Goal: Task Accomplishment & Management: Complete application form

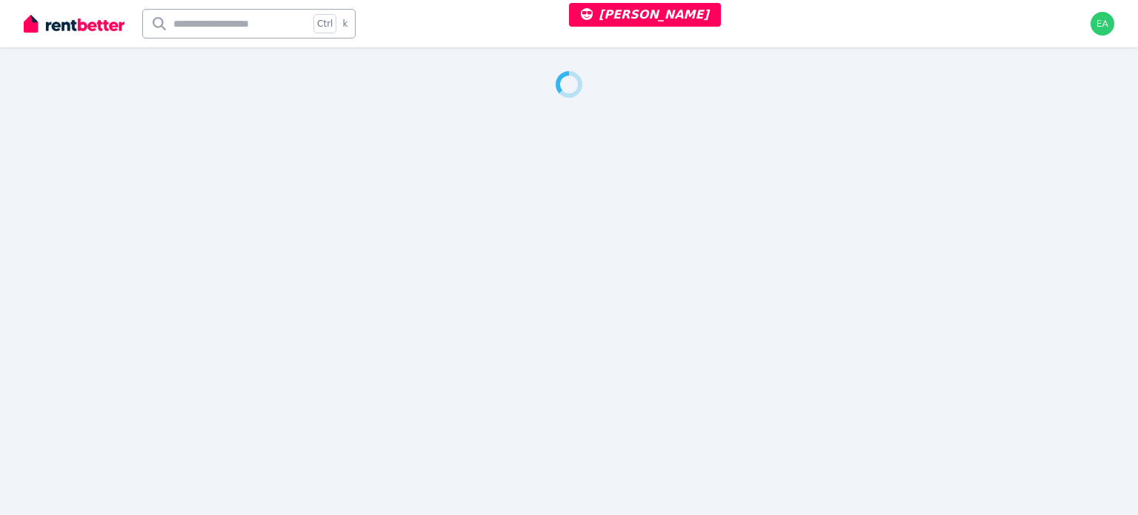
select select "***"
select select "**********"
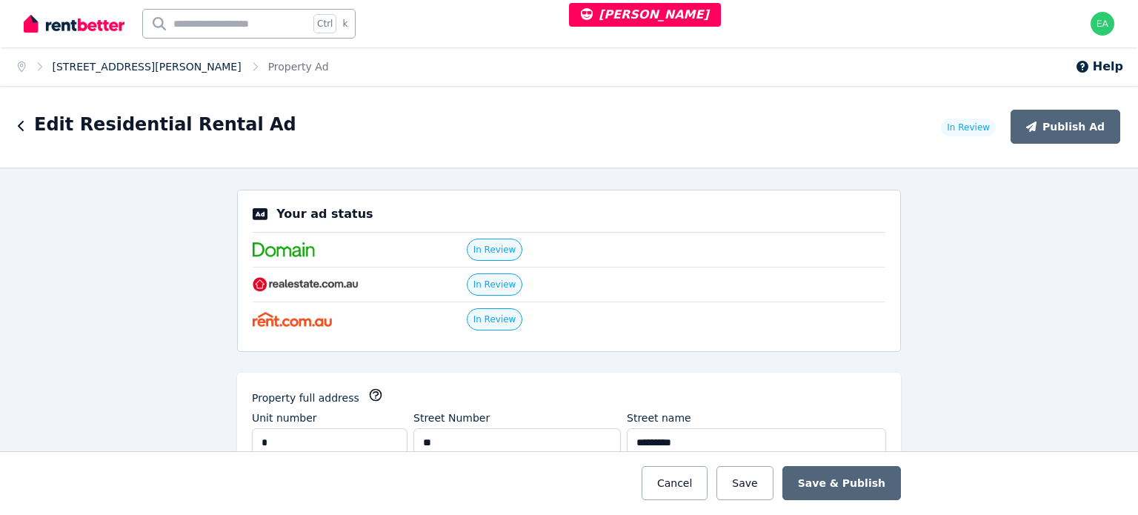
click at [147, 65] on link "1/11 Dorgan St, Mount Waverley" at bounding box center [147, 67] width 189 height 12
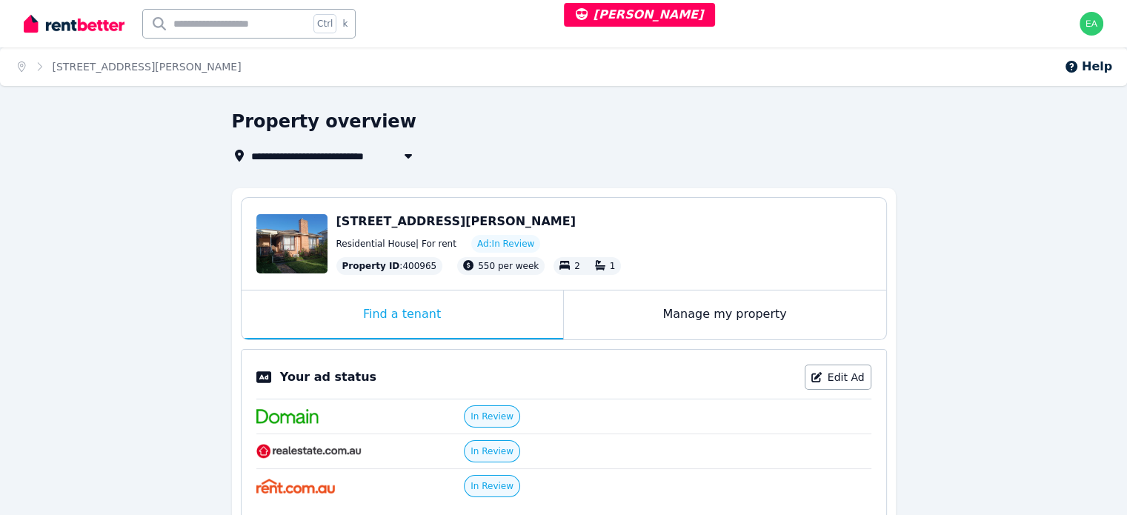
click at [631, 316] on div "Manage my property" at bounding box center [725, 315] width 322 height 49
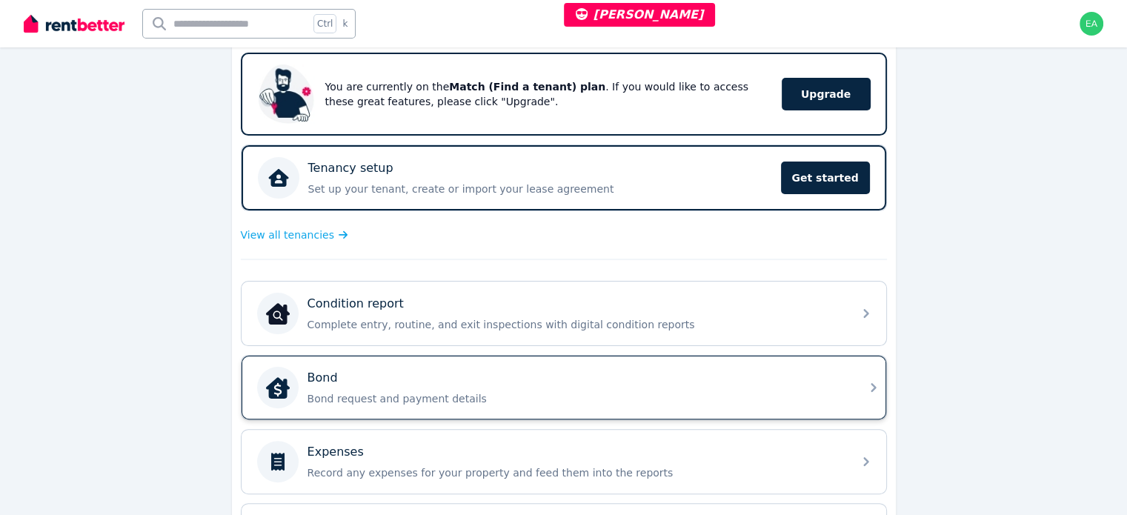
scroll to position [371, 0]
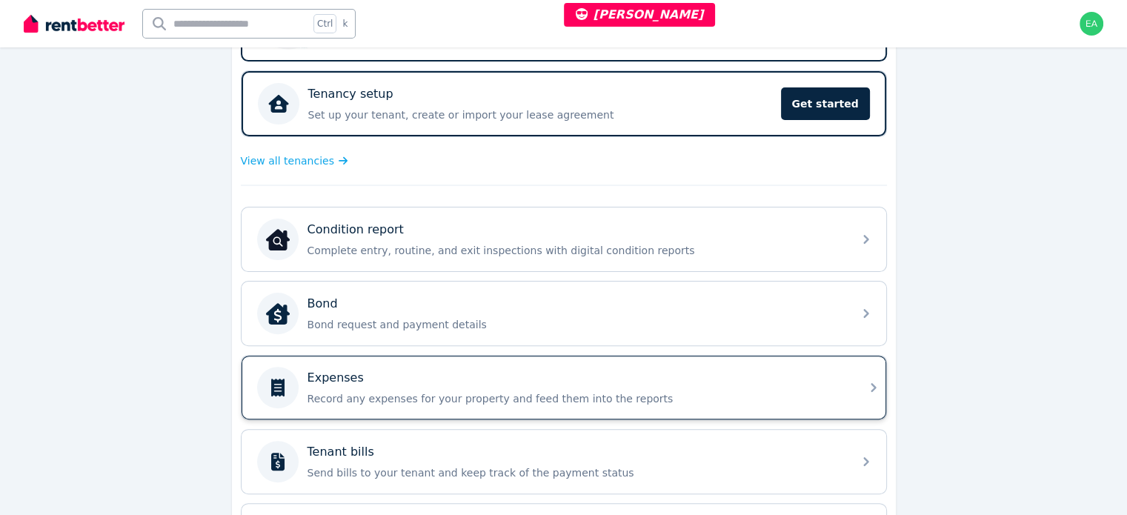
click at [691, 369] on div "Expenses" at bounding box center [576, 378] width 537 height 18
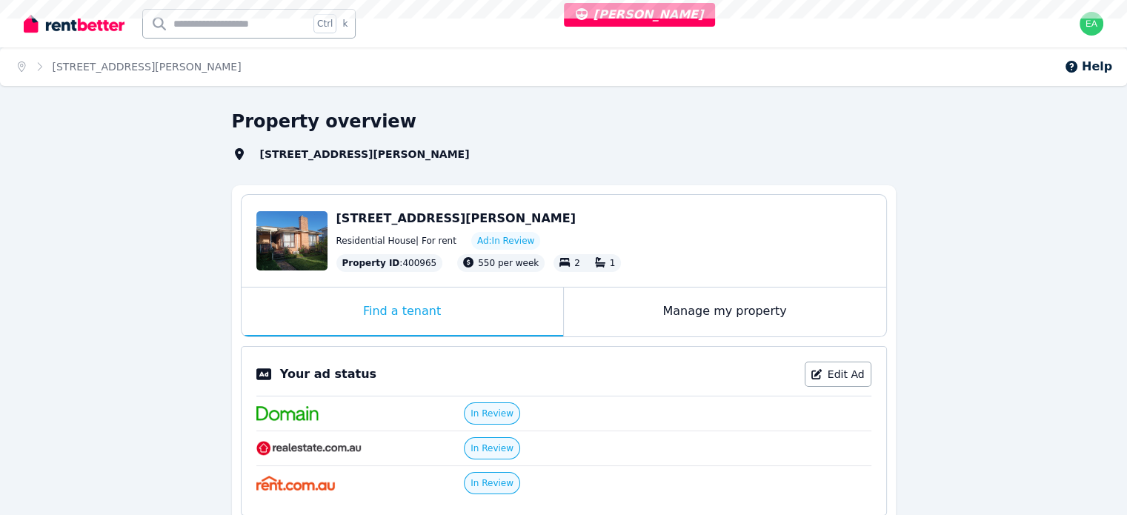
select select "***"
select select "**********"
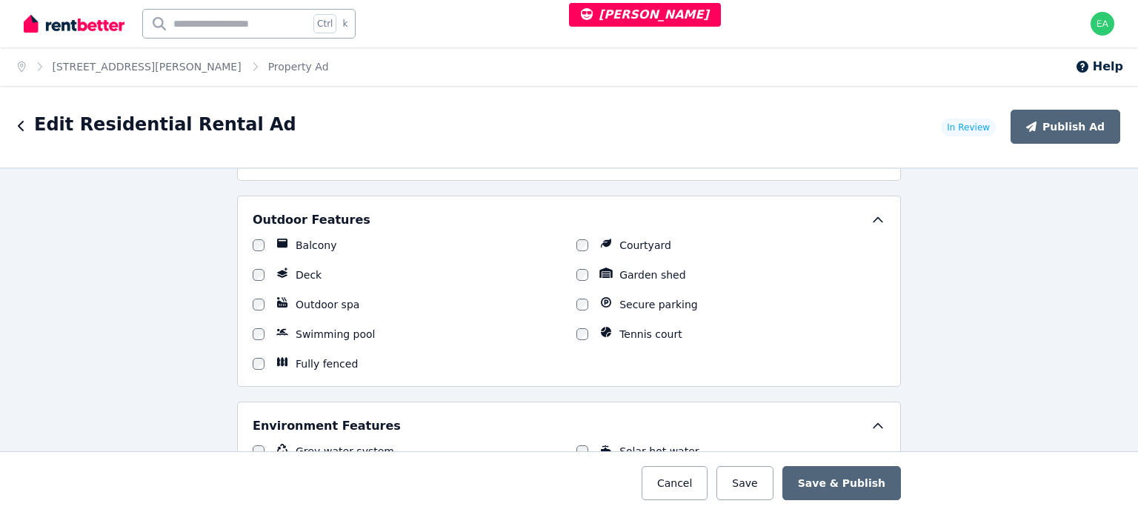
scroll to position [1927, 0]
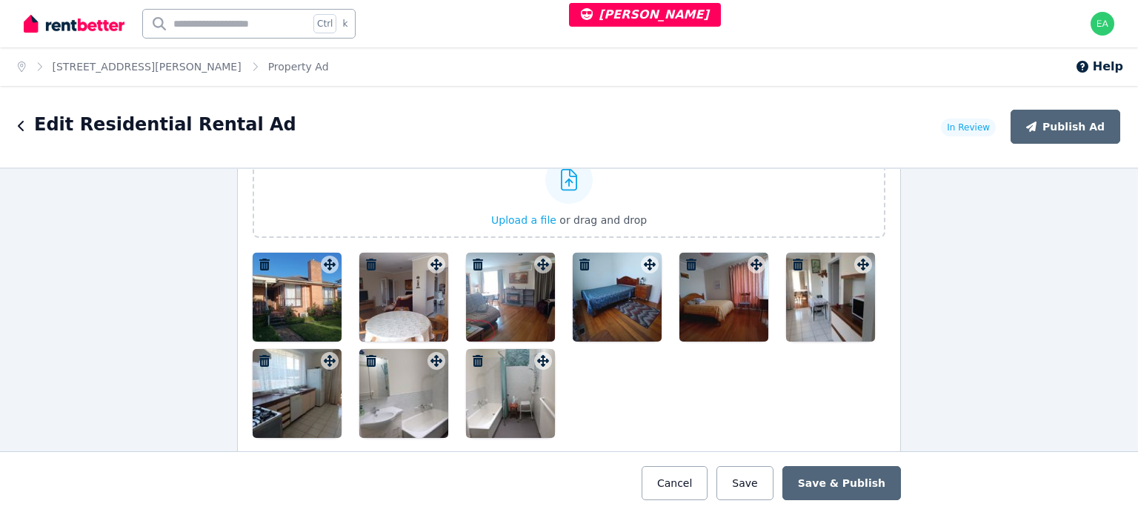
click at [271, 309] on div at bounding box center [297, 297] width 89 height 89
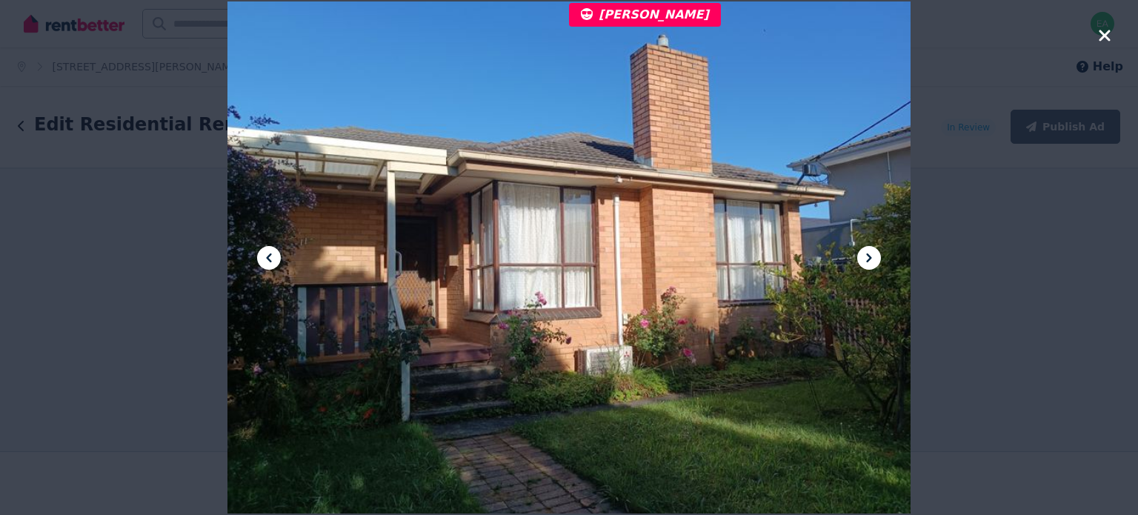
click at [863, 256] on icon at bounding box center [869, 258] width 18 height 18
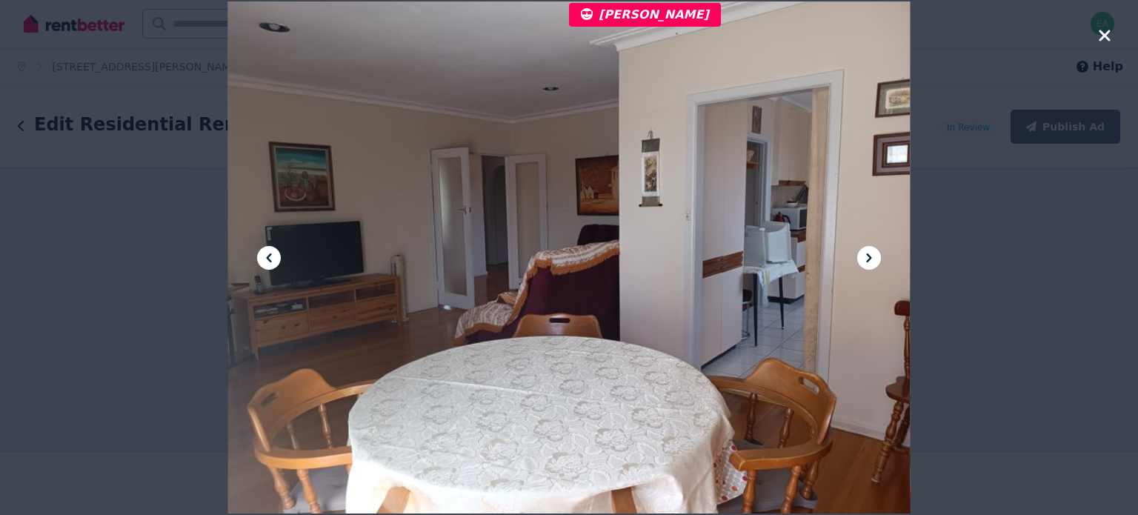
click at [865, 255] on icon at bounding box center [869, 258] width 18 height 18
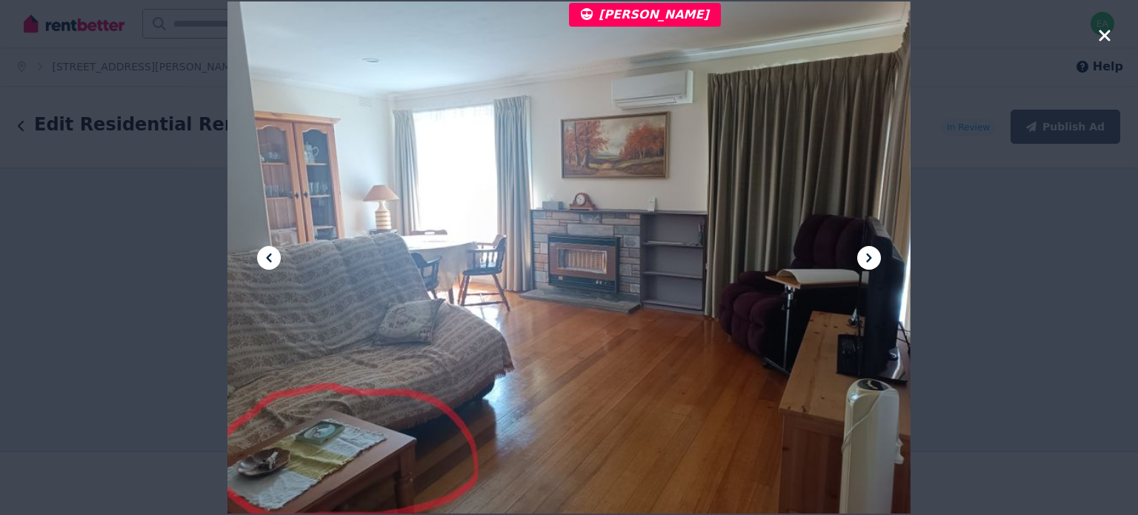
click at [869, 254] on icon at bounding box center [869, 258] width 18 height 18
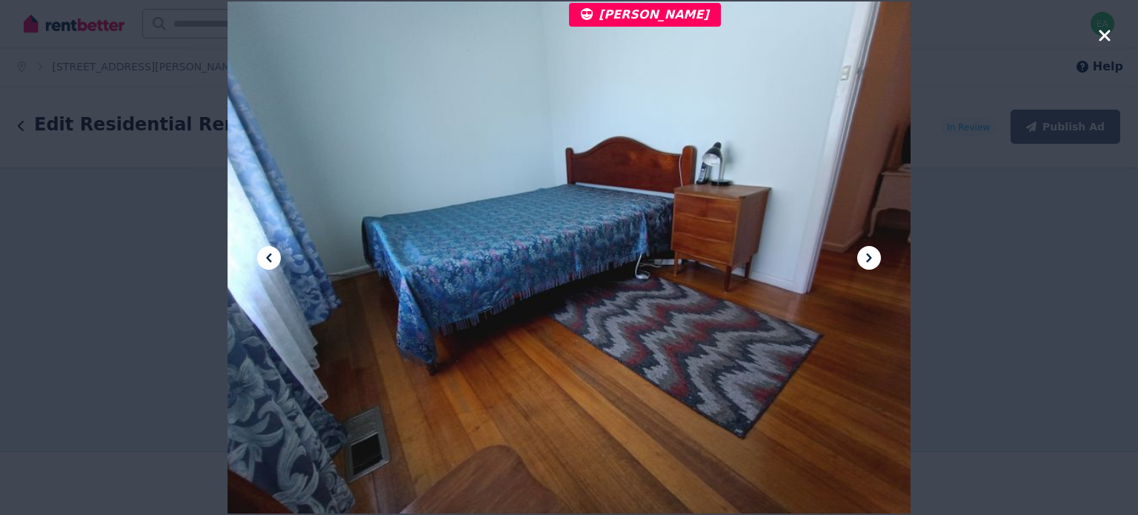
click at [872, 253] on icon at bounding box center [869, 258] width 18 height 18
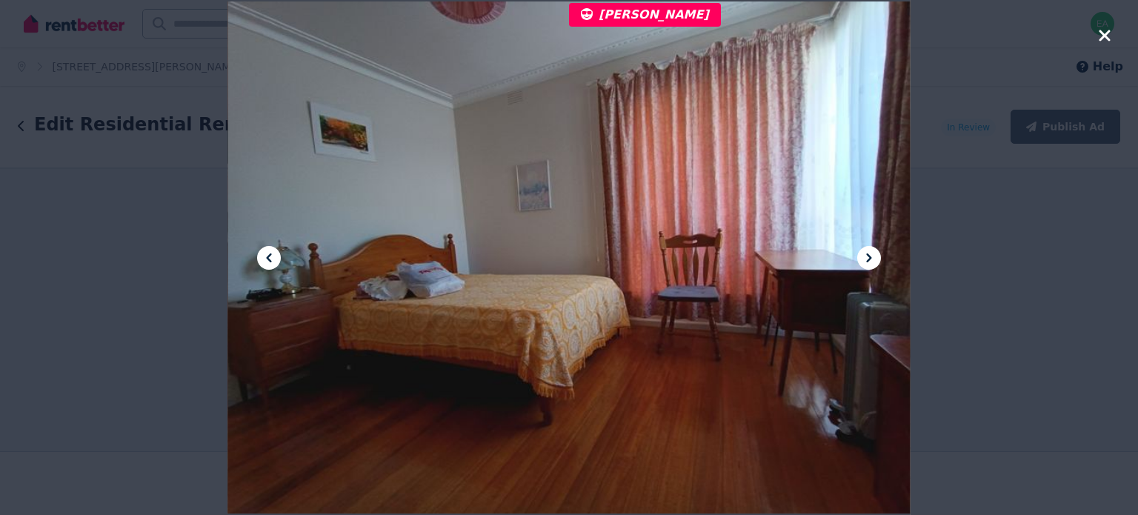
click at [872, 253] on icon at bounding box center [869, 258] width 18 height 18
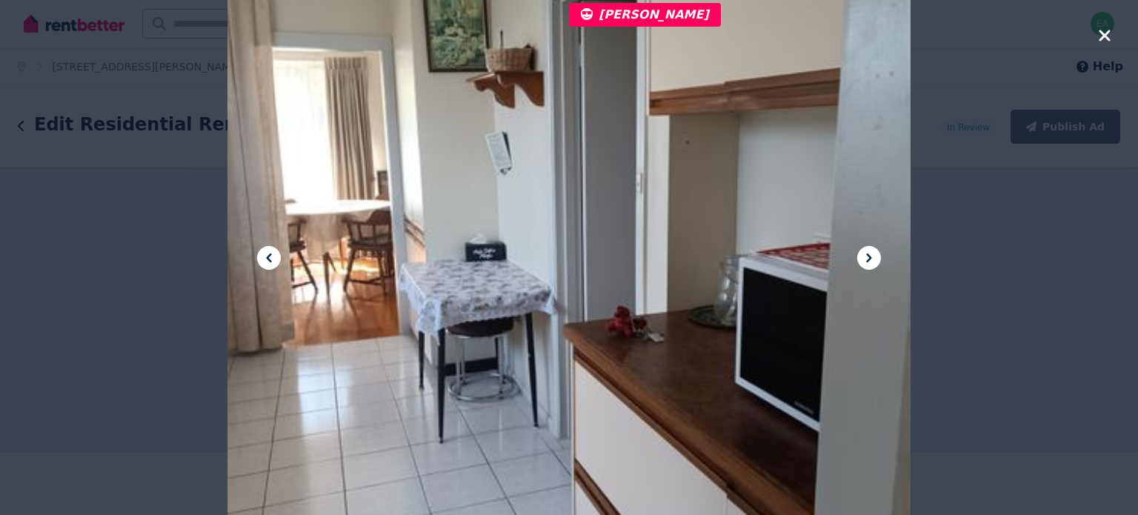
click at [872, 253] on icon at bounding box center [869, 258] width 18 height 18
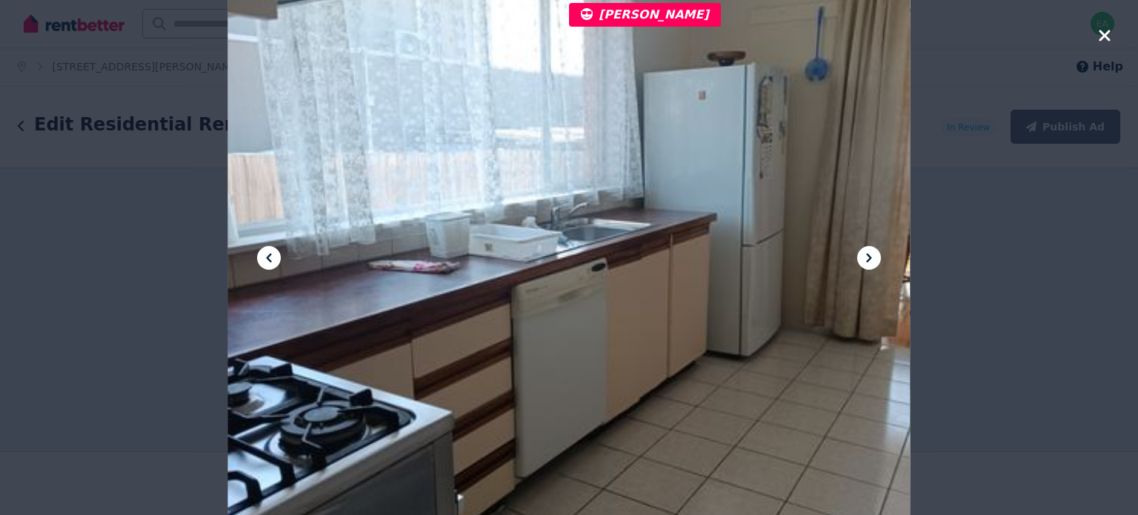
click at [872, 253] on icon at bounding box center [869, 258] width 18 height 18
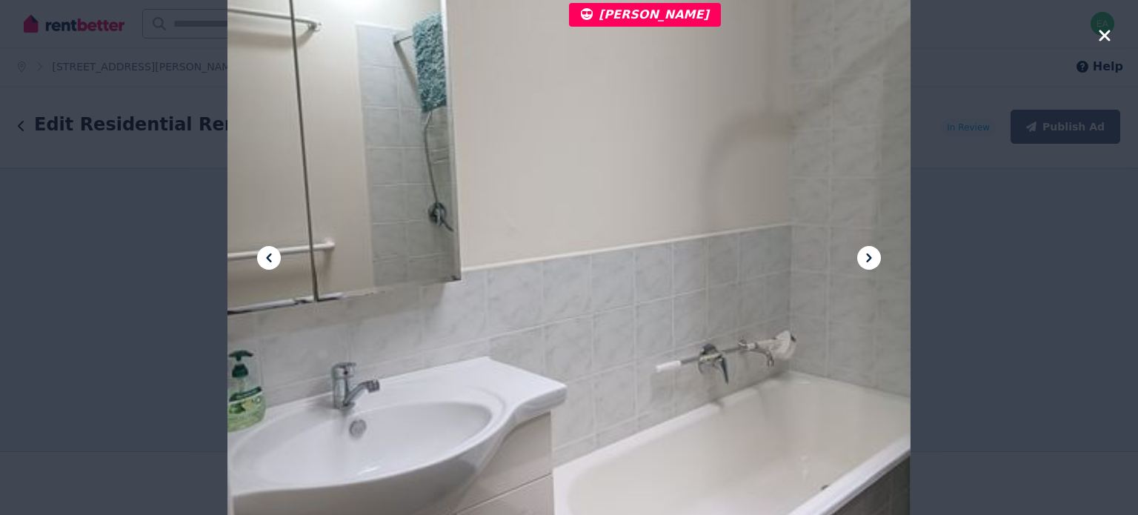
click at [872, 253] on icon at bounding box center [869, 258] width 18 height 18
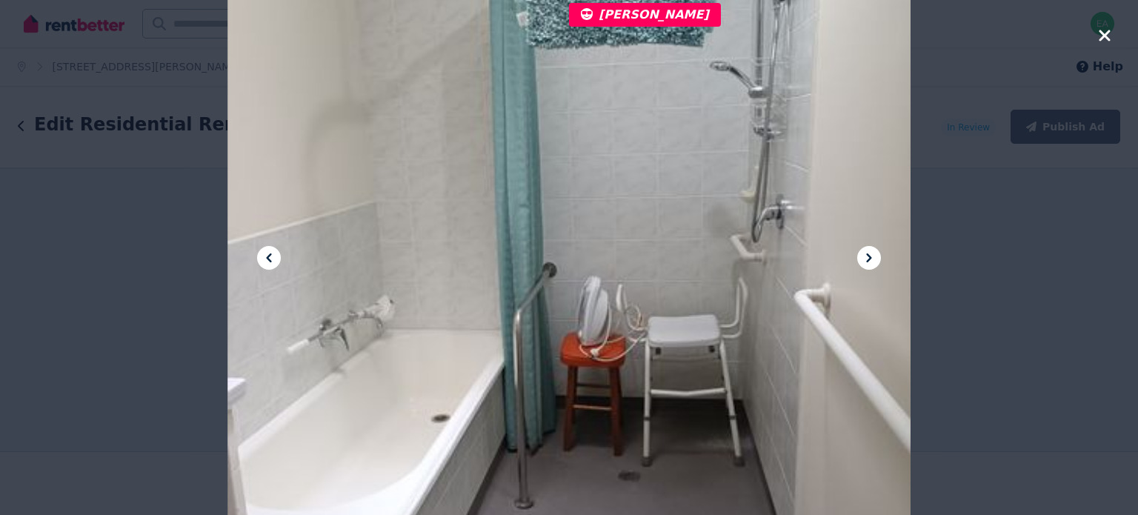
click at [872, 253] on icon at bounding box center [869, 258] width 18 height 18
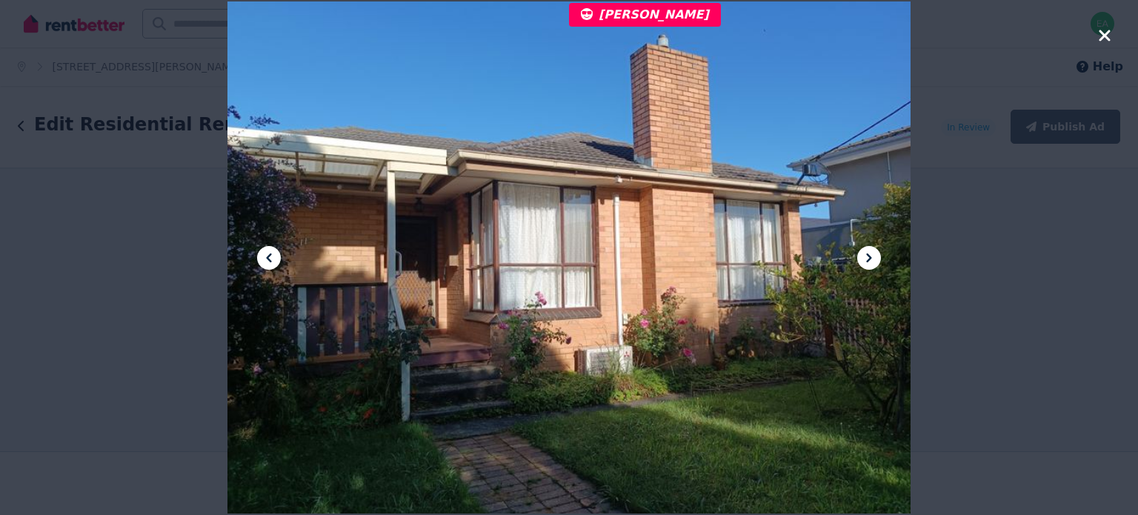
click at [872, 253] on icon at bounding box center [869, 258] width 18 height 18
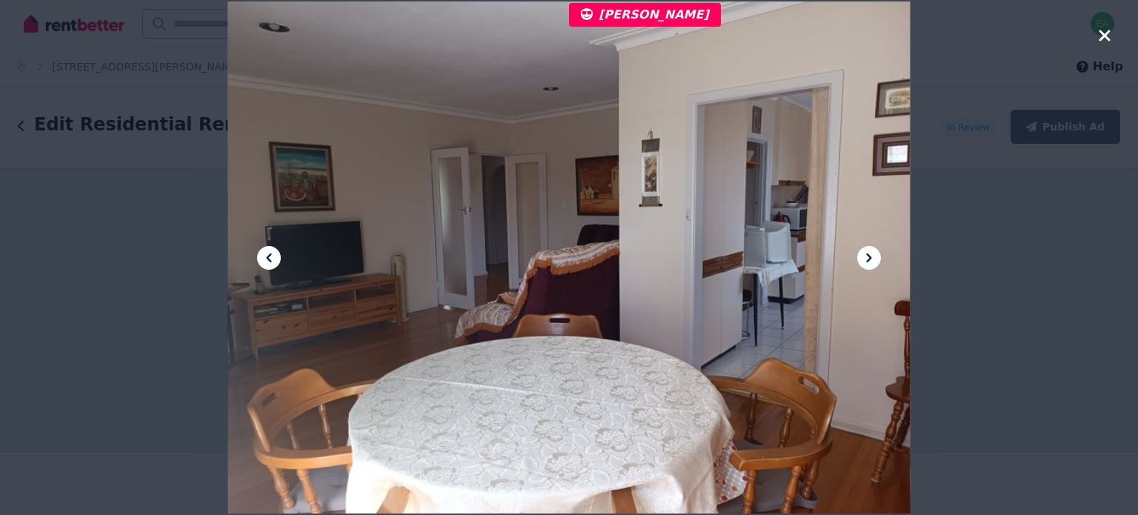
click at [872, 253] on icon at bounding box center [869, 258] width 18 height 18
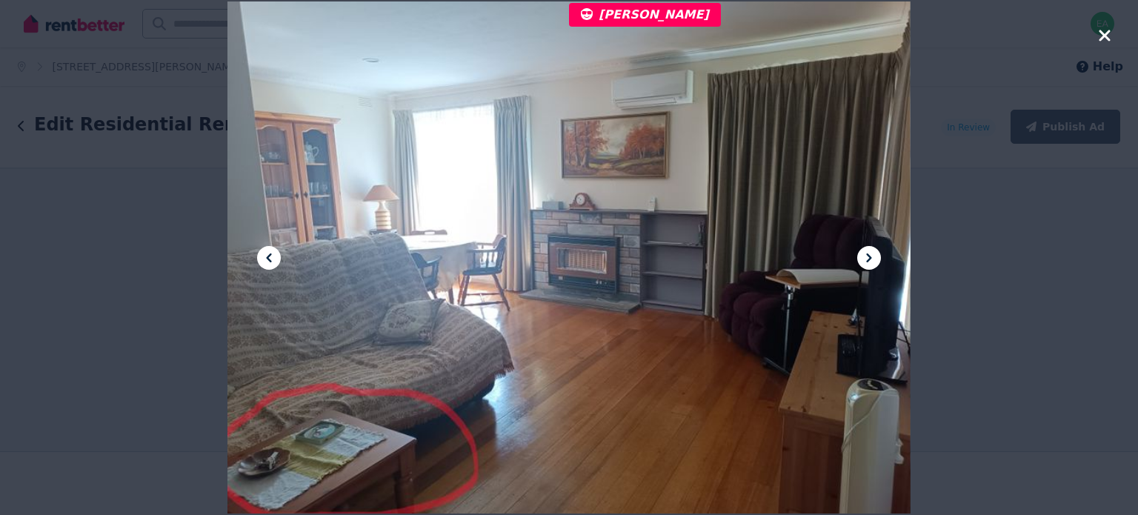
click at [872, 253] on icon at bounding box center [869, 258] width 18 height 18
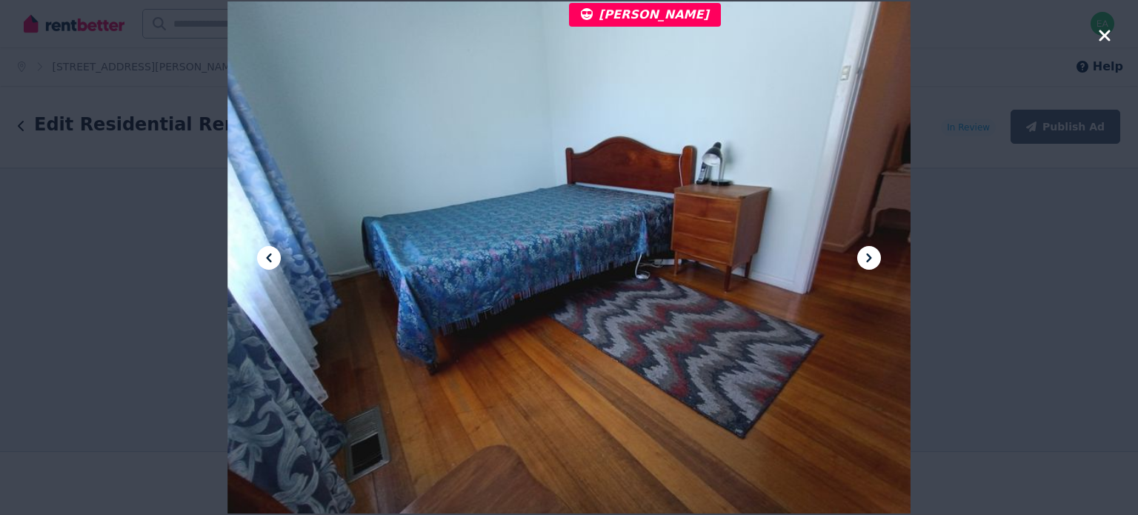
click at [872, 253] on icon at bounding box center [869, 258] width 18 height 18
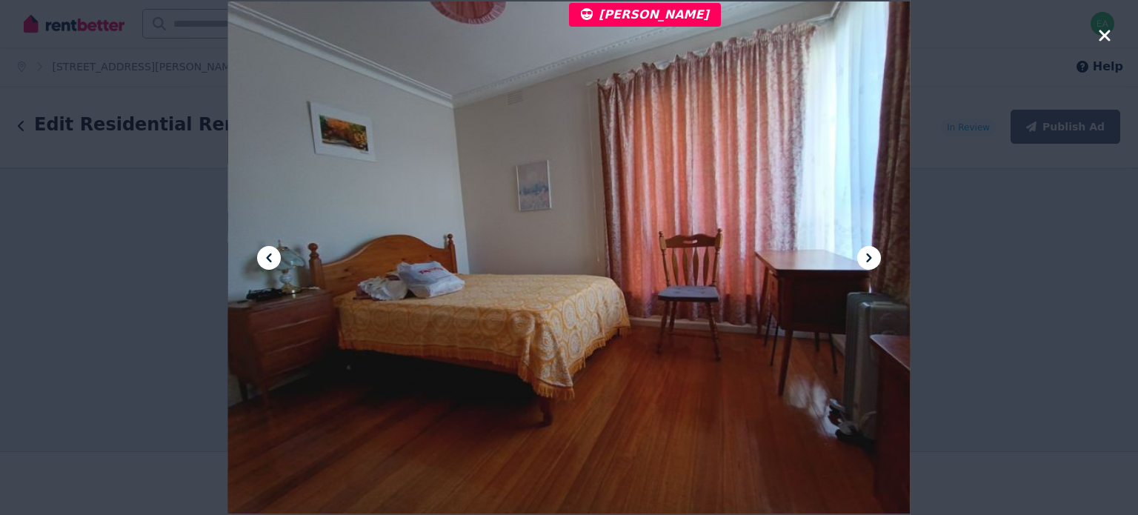
click at [872, 253] on icon at bounding box center [869, 258] width 18 height 18
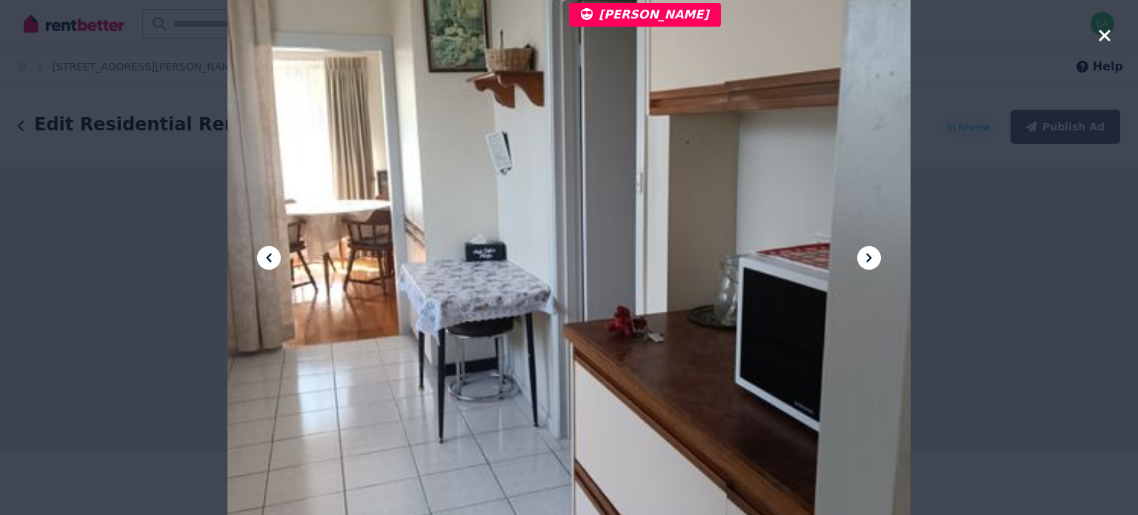
click at [872, 253] on icon at bounding box center [869, 258] width 18 height 18
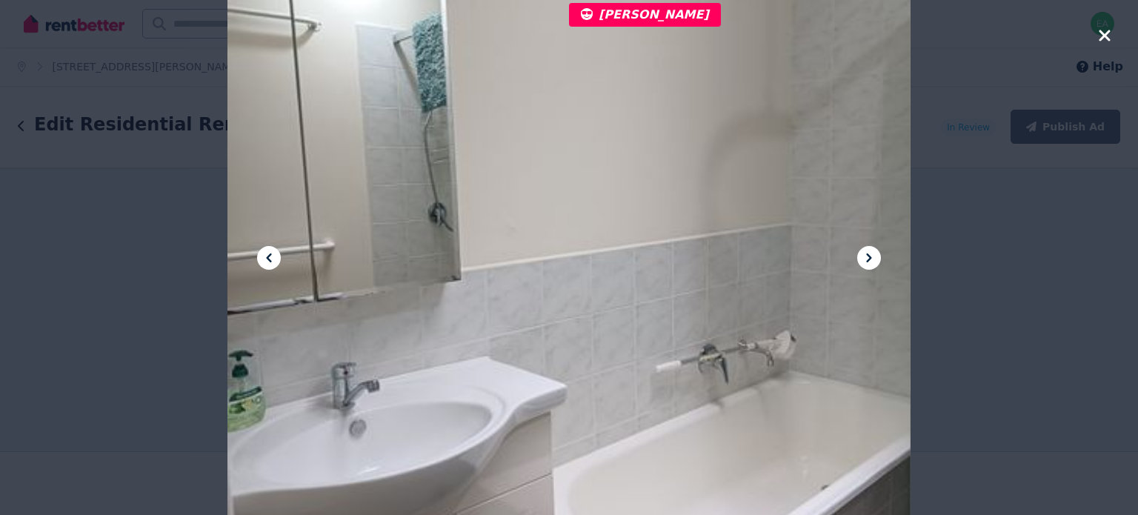
click at [872, 253] on icon at bounding box center [869, 258] width 18 height 18
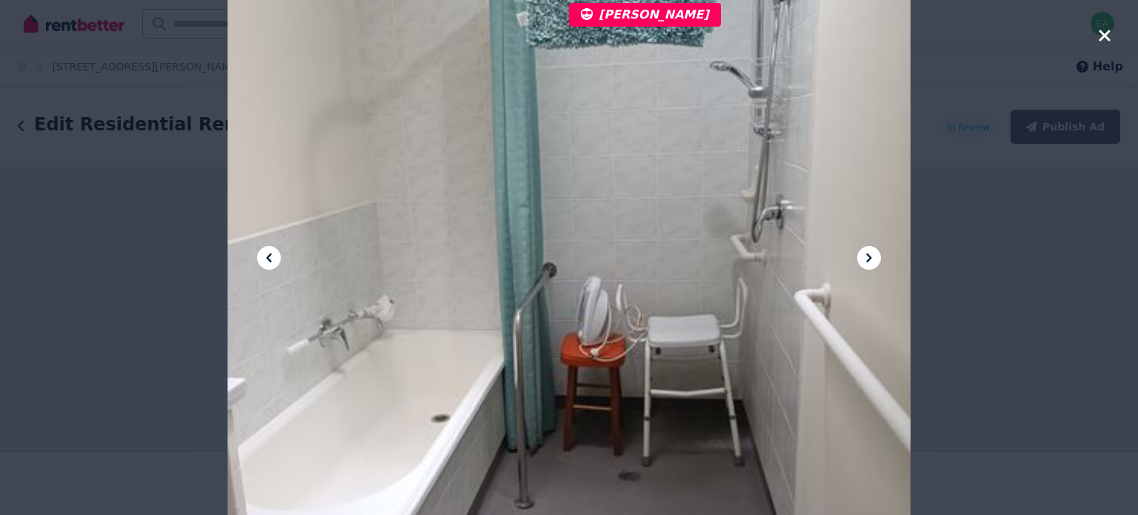
click at [872, 253] on icon at bounding box center [869, 258] width 18 height 18
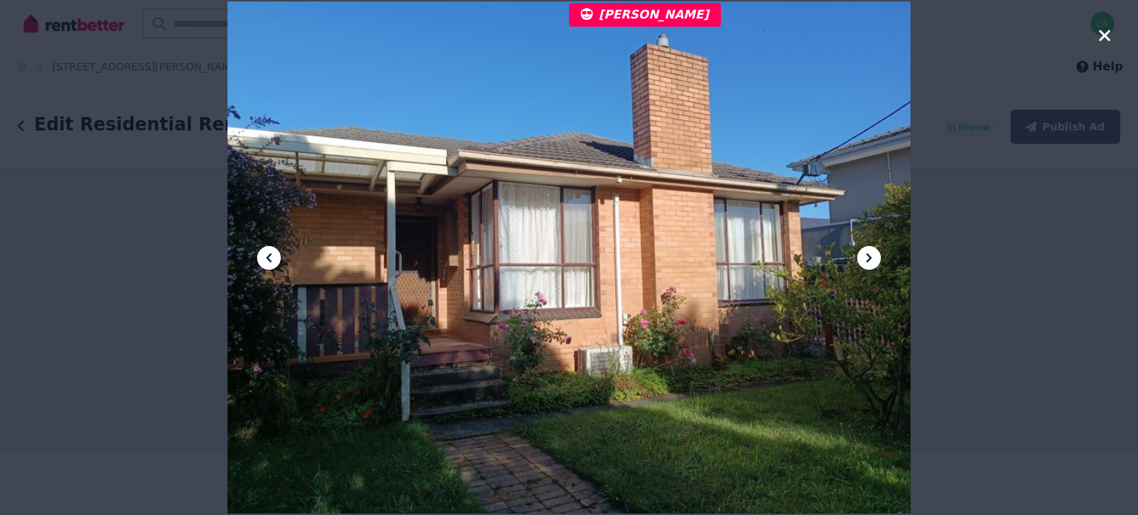
click at [872, 253] on icon at bounding box center [869, 258] width 18 height 18
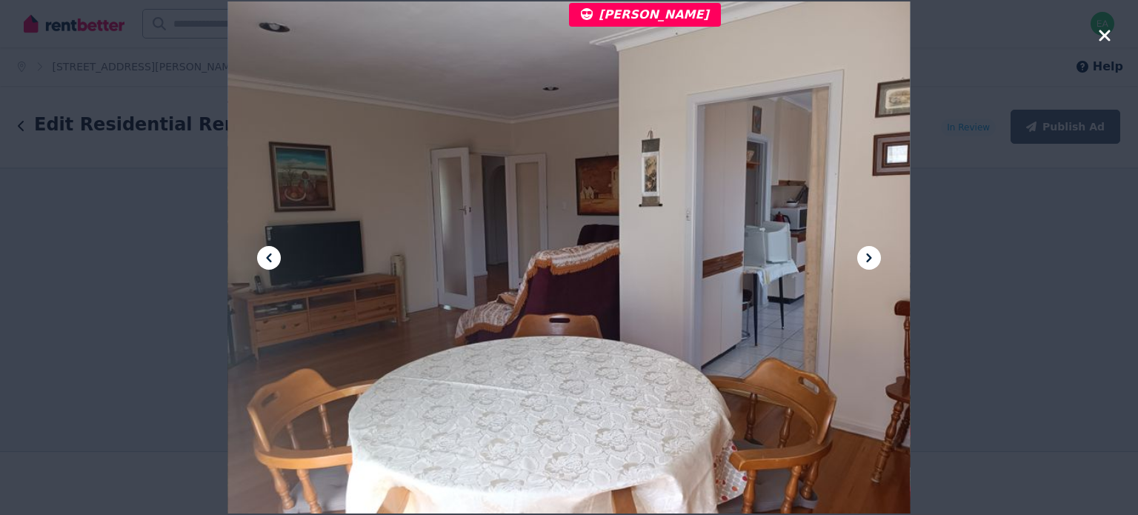
click at [872, 253] on icon at bounding box center [869, 258] width 18 height 18
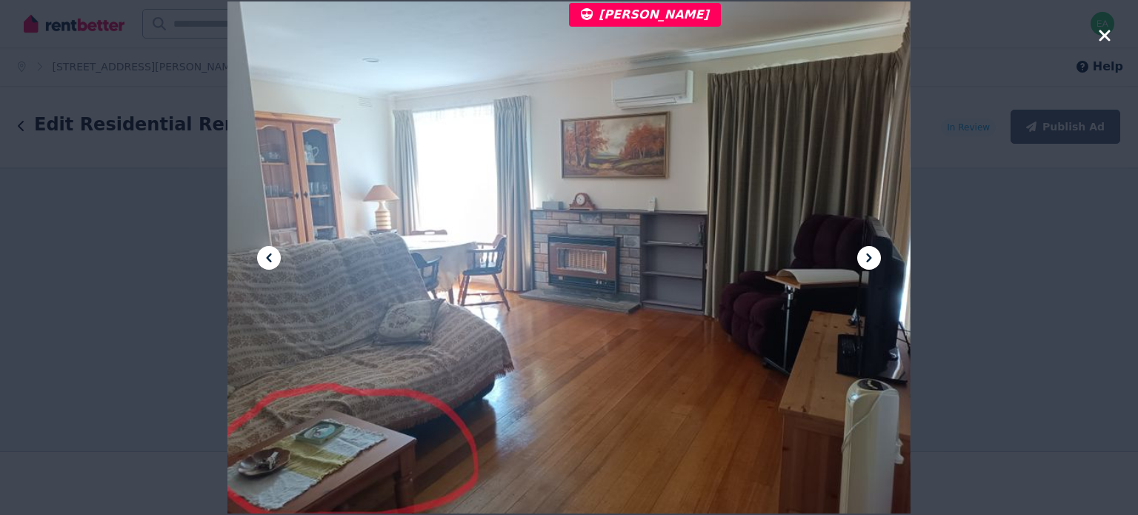
click at [872, 253] on icon at bounding box center [869, 258] width 18 height 18
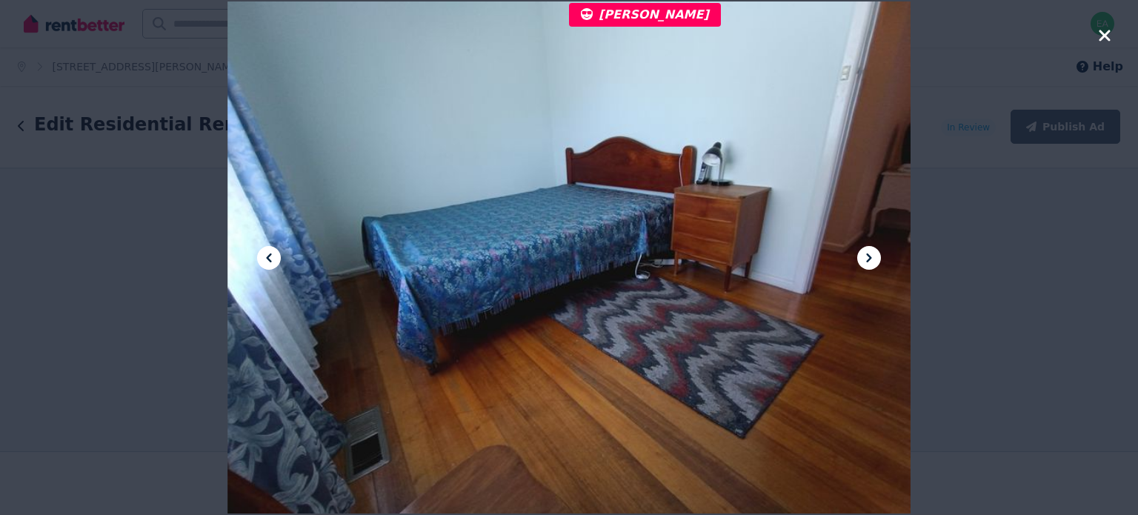
click at [276, 262] on icon at bounding box center [269, 258] width 18 height 18
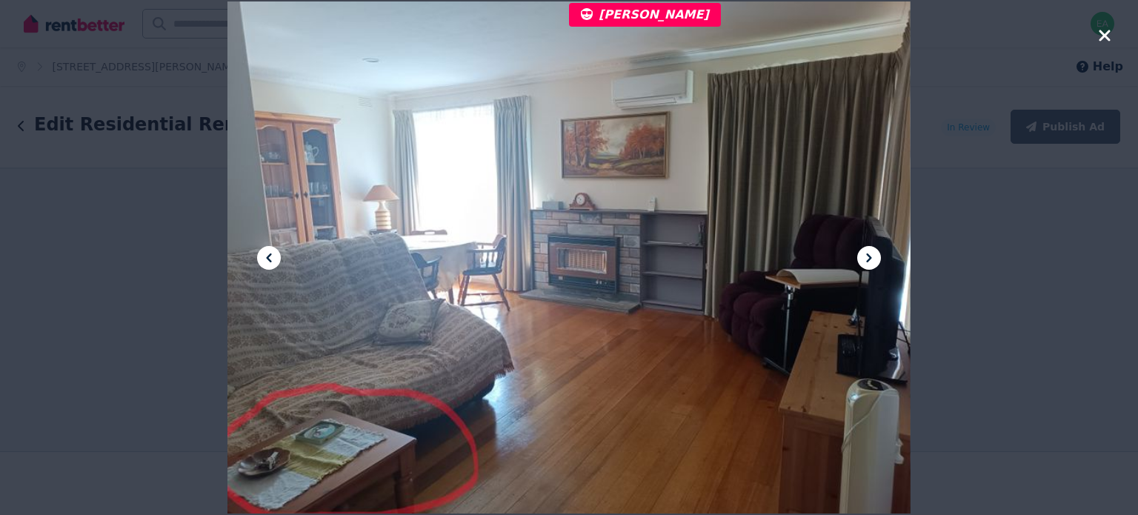
click at [1106, 35] on icon "button" at bounding box center [1104, 35] width 11 height 11
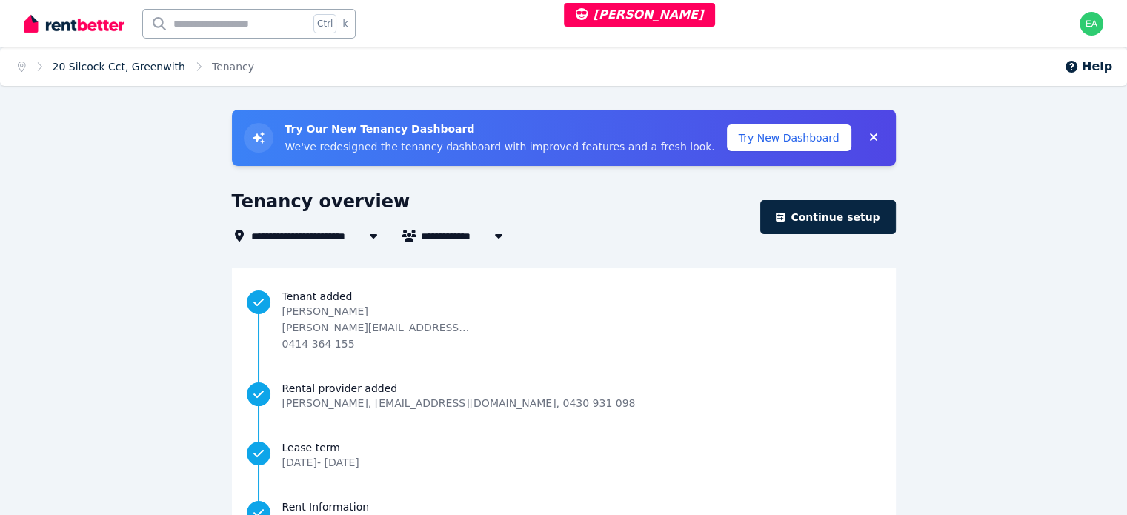
click at [125, 67] on link "20 Silcock Cct, Greenwith" at bounding box center [119, 67] width 133 height 12
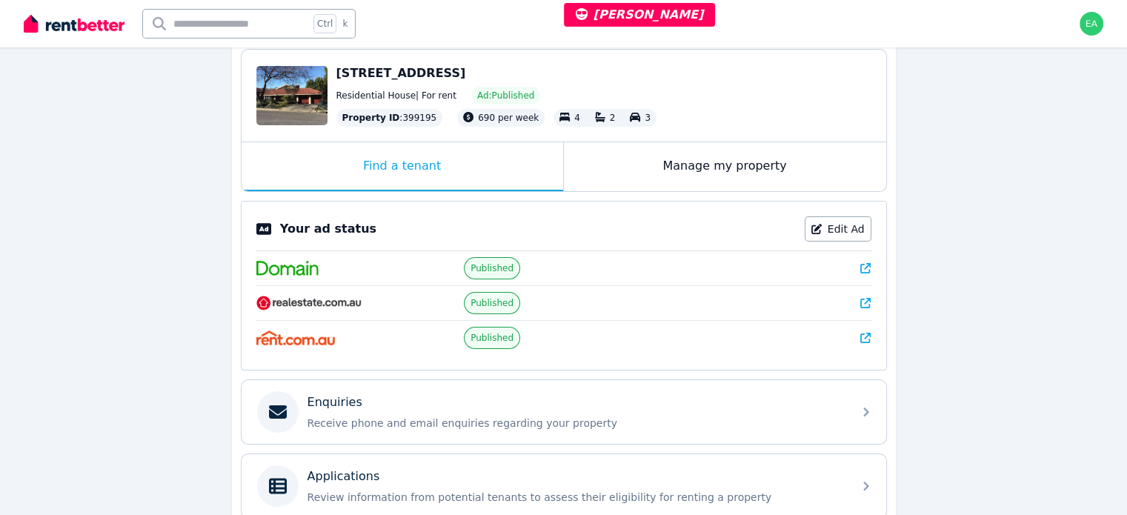
scroll to position [360, 0]
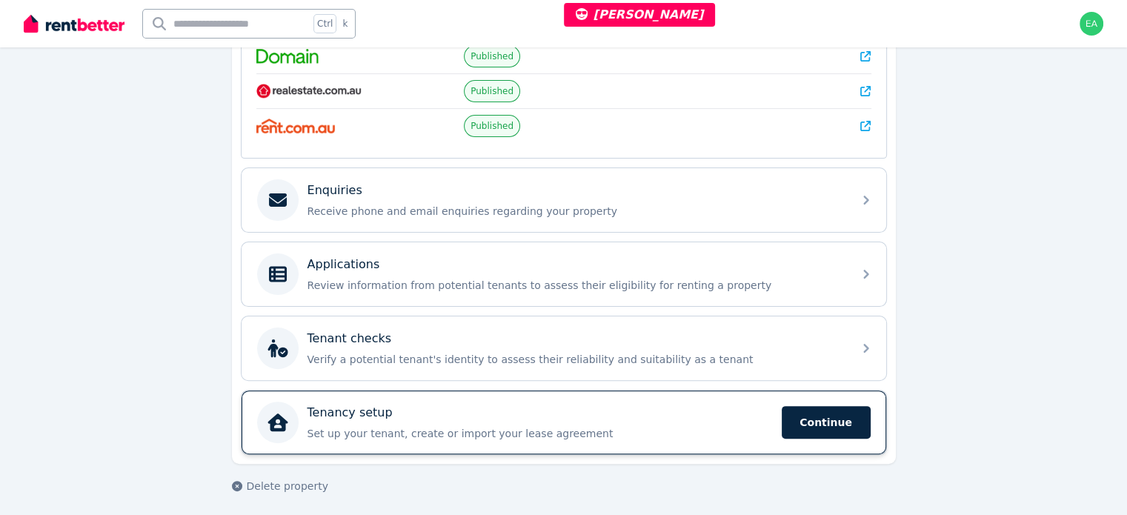
click at [654, 426] on p "Set up your tenant, create or import your lease agreement" at bounding box center [540, 433] width 465 height 15
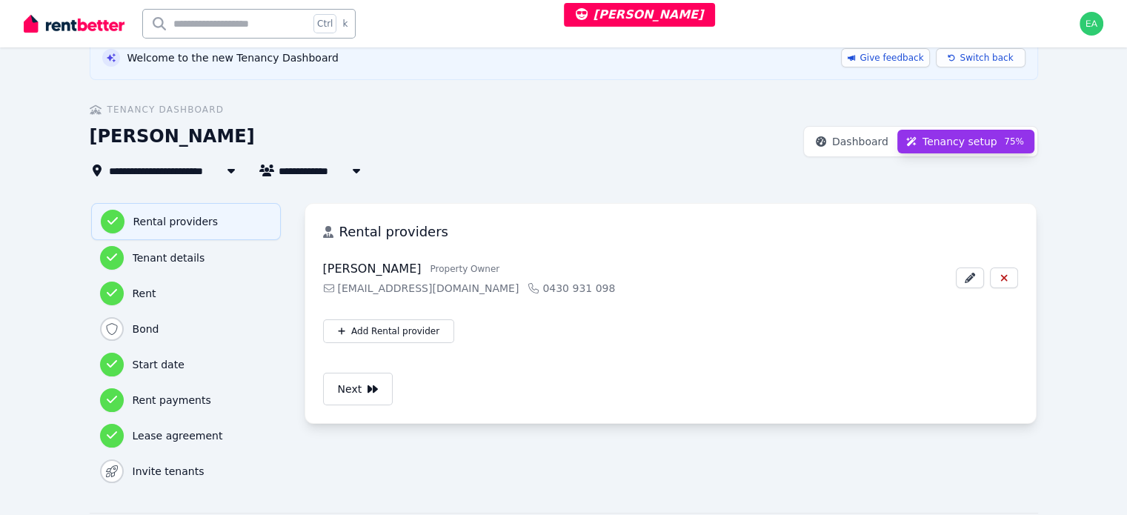
scroll to position [148, 0]
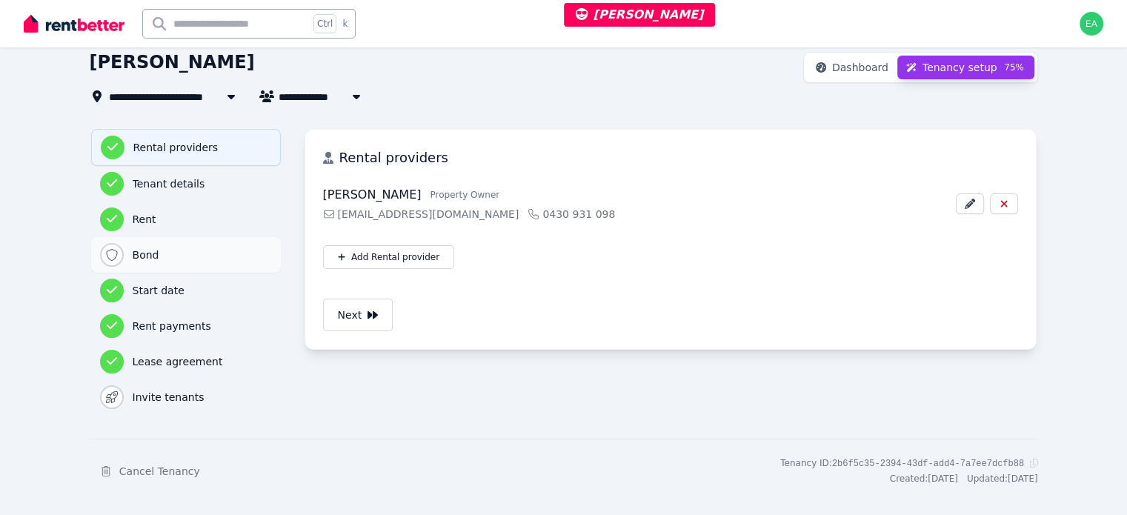
click at [127, 264] on div "Bond" at bounding box center [186, 255] width 172 height 24
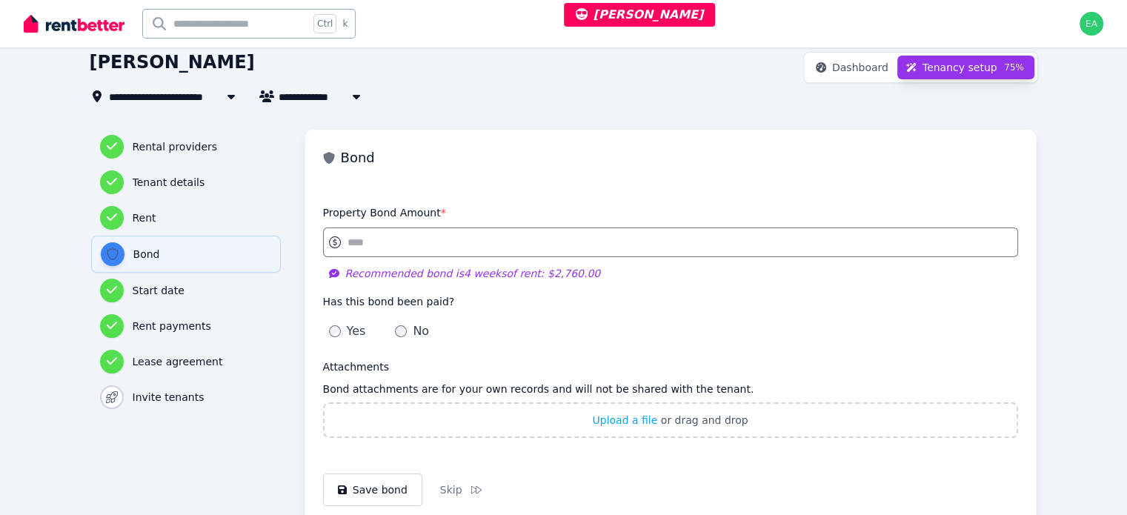
scroll to position [222, 0]
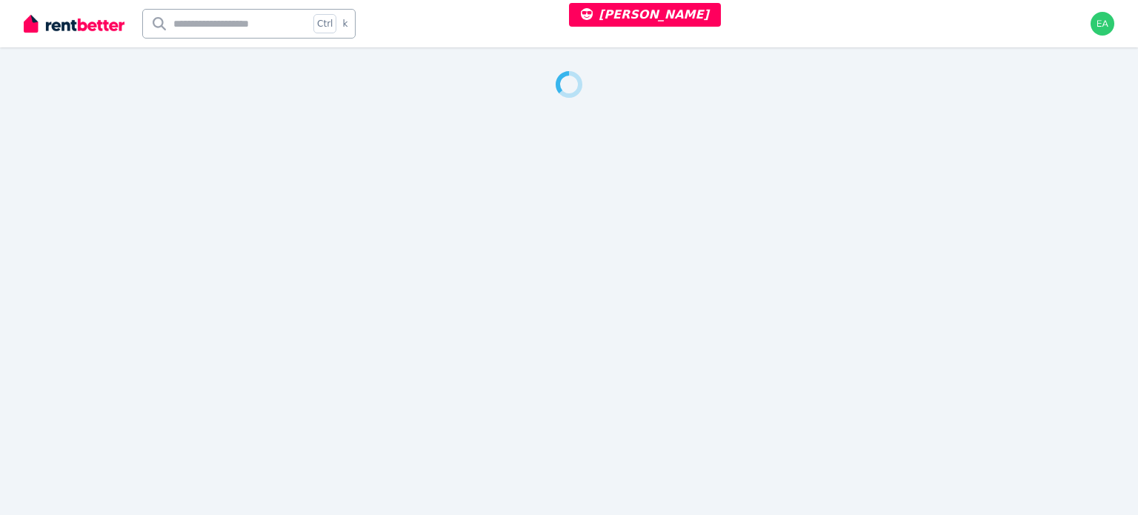
select select "**"
select select "**********"
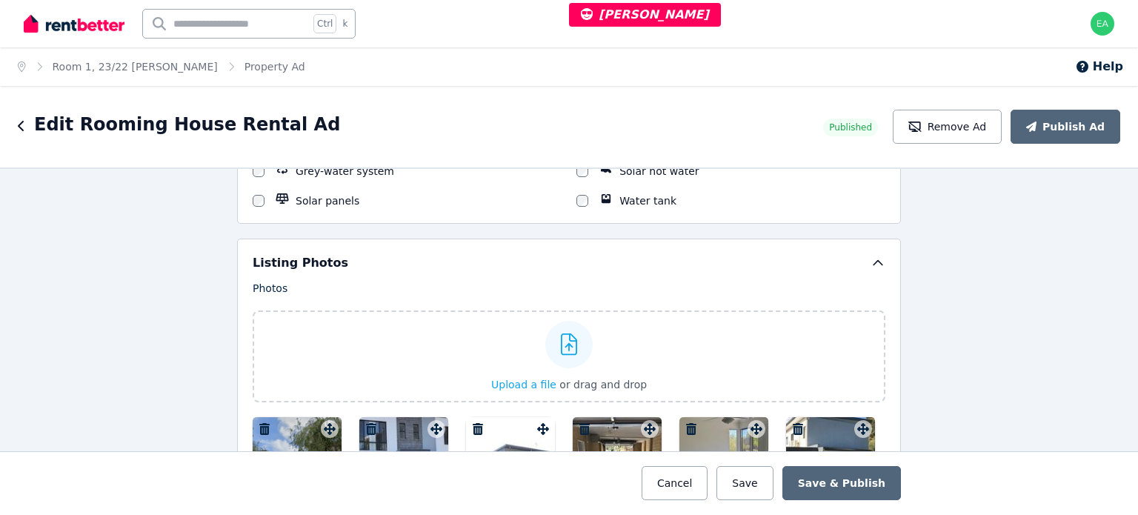
scroll to position [1482, 0]
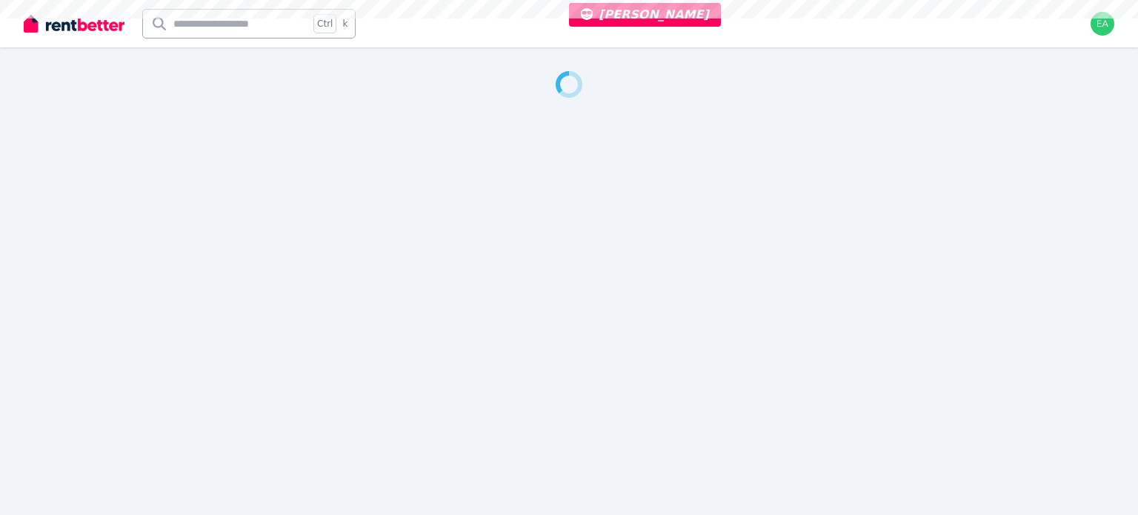
select select "**"
select select "**********"
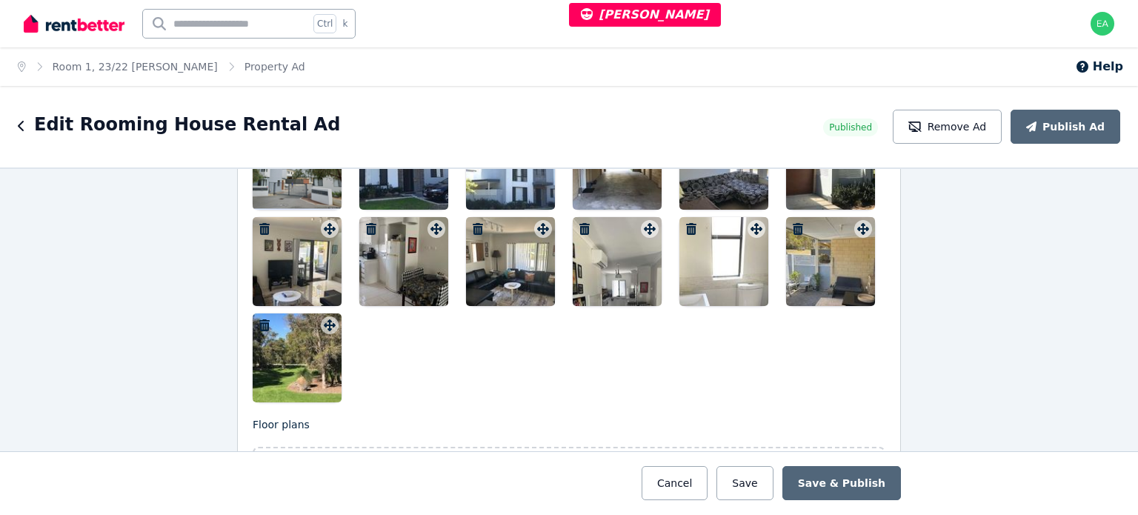
scroll to position [1927, 0]
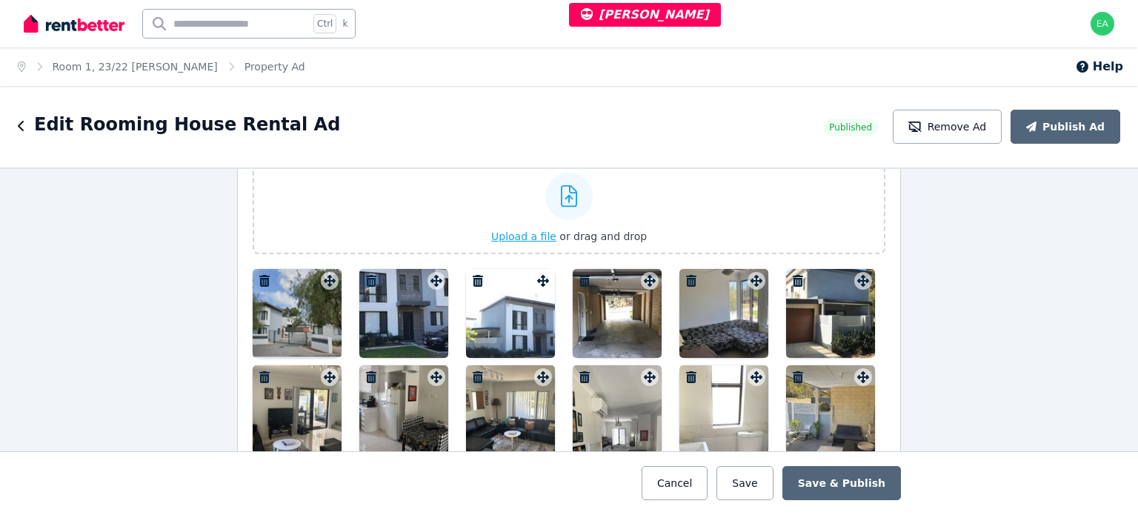
click at [507, 231] on span "Upload a file" at bounding box center [523, 237] width 65 height 12
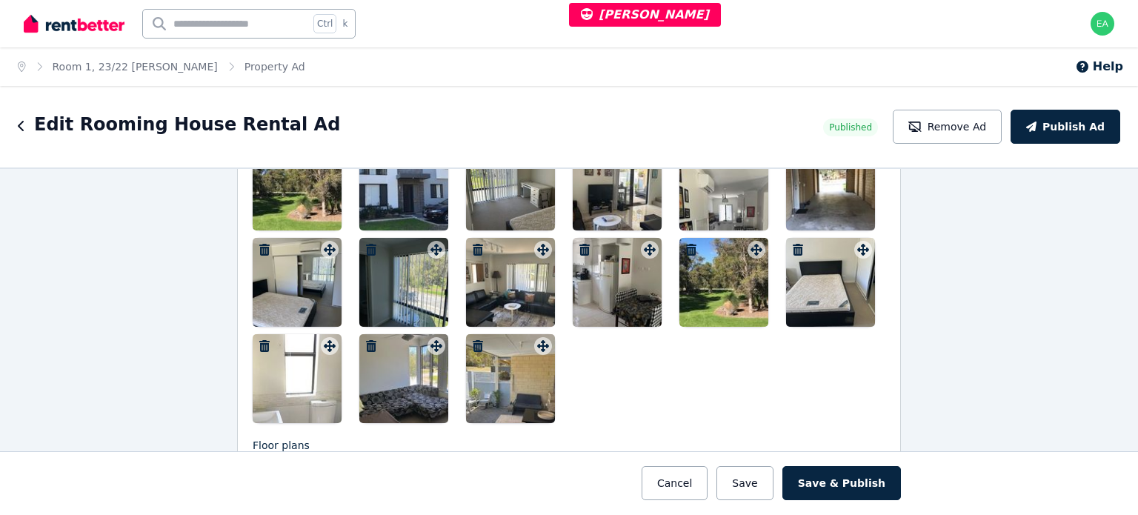
scroll to position [2321, 0]
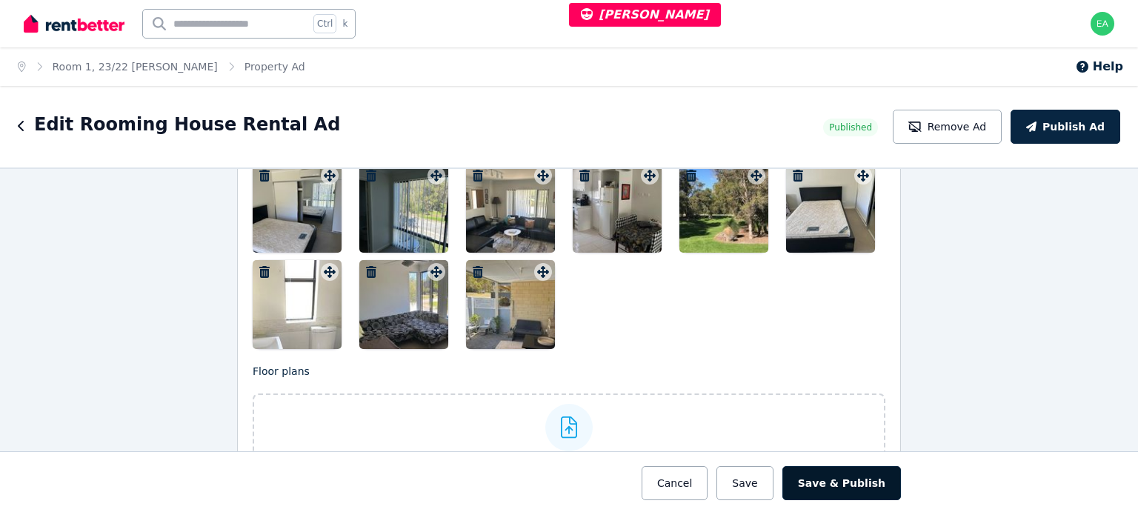
click at [851, 481] on button "Save & Publish" at bounding box center [842, 483] width 119 height 34
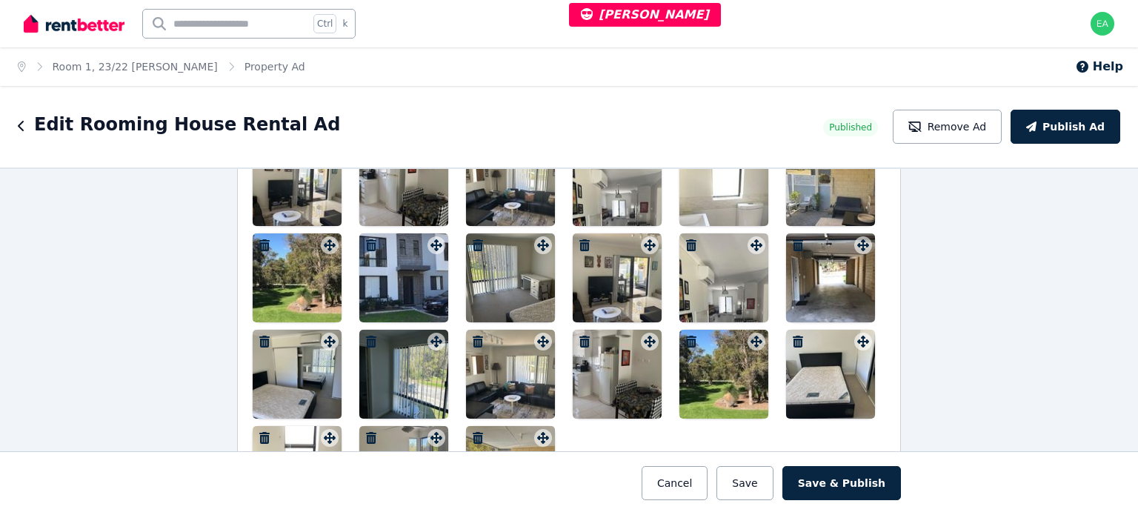
scroll to position [2229, 0]
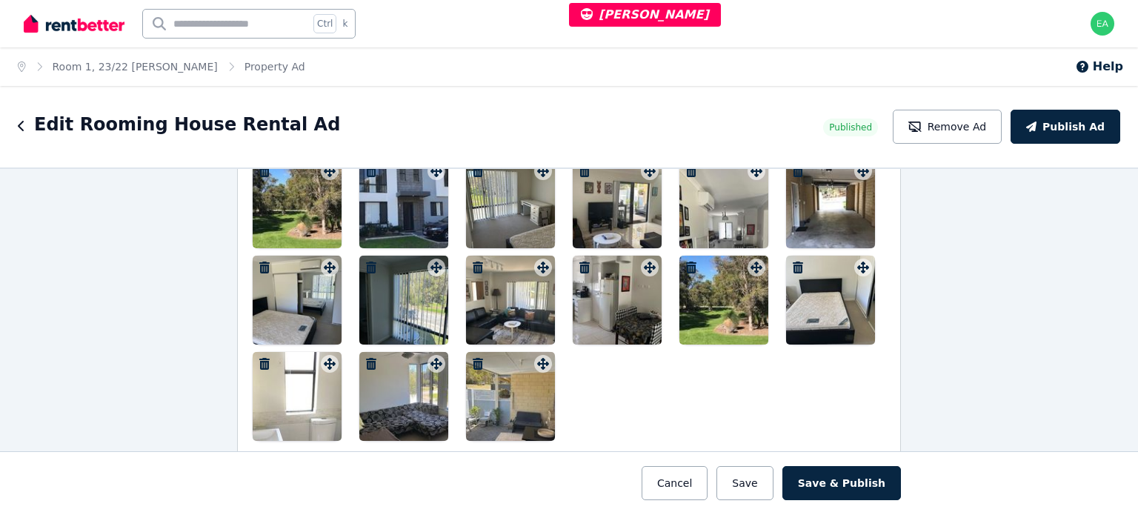
click at [474, 358] on icon "button" at bounding box center [478, 364] width 10 height 12
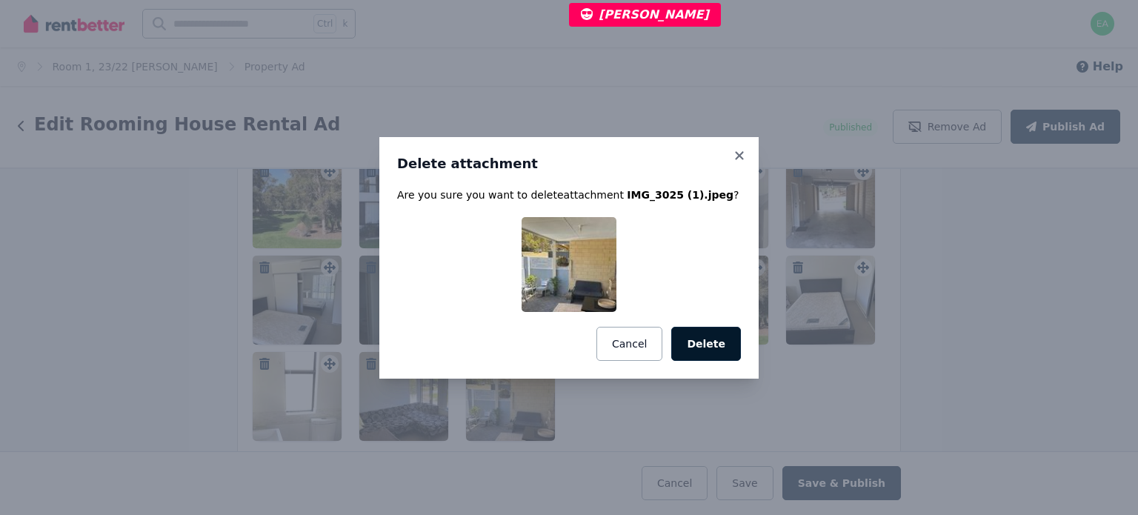
click at [711, 349] on button "Delete" at bounding box center [706, 344] width 70 height 34
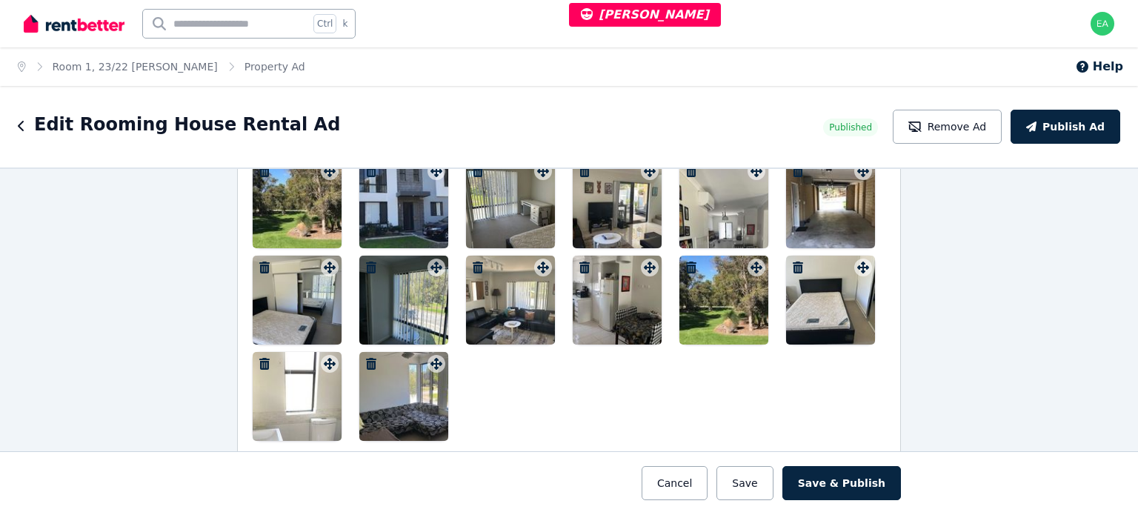
click at [259, 358] on icon "button" at bounding box center [264, 364] width 15 height 12
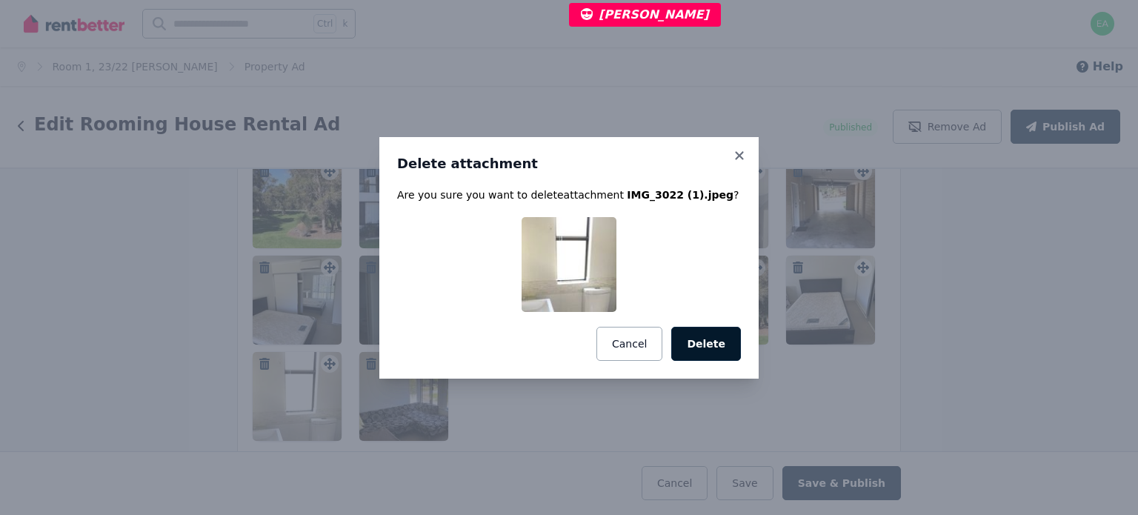
click at [707, 344] on button "Delete" at bounding box center [706, 344] width 70 height 34
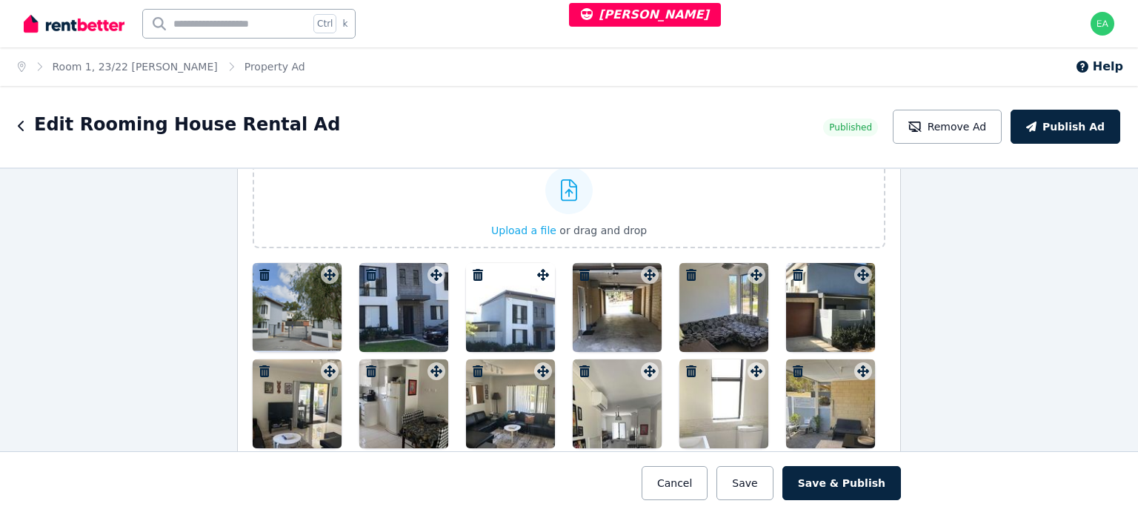
scroll to position [2155, 0]
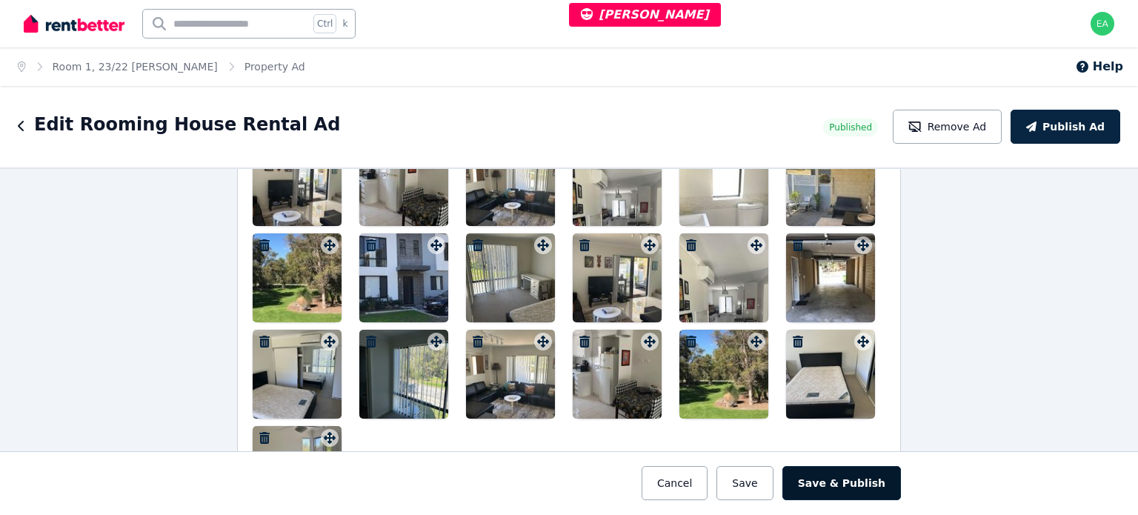
click at [835, 489] on button "Save & Publish" at bounding box center [842, 483] width 119 height 34
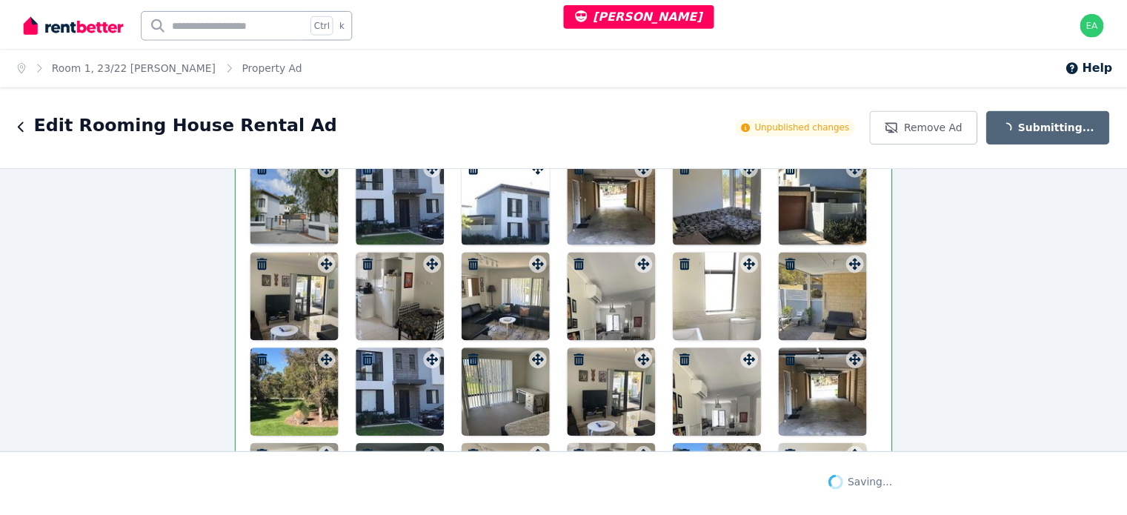
scroll to position [2271, 0]
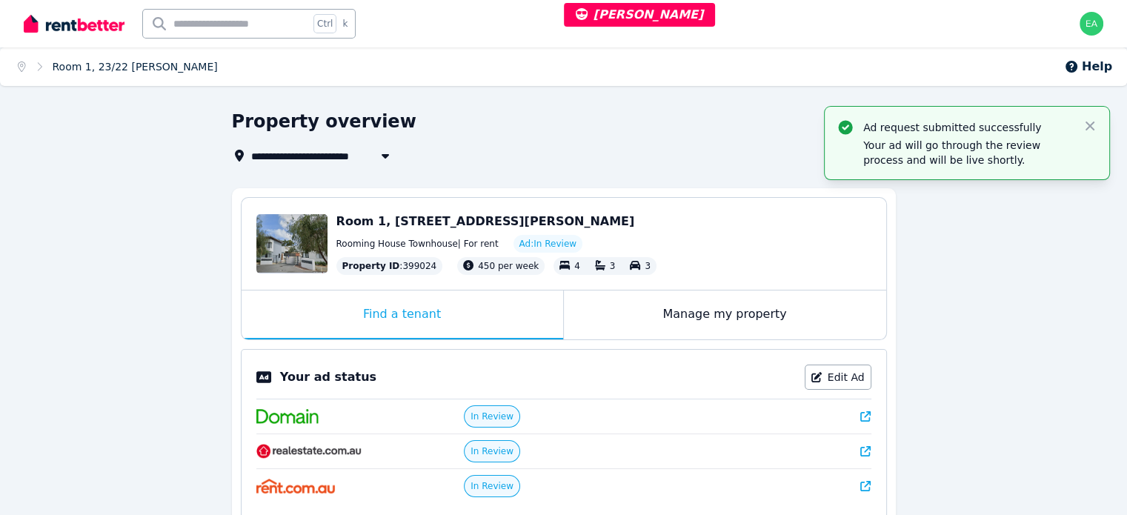
click at [74, 63] on link "Room 1, 23/22 Rinaldo Cres" at bounding box center [135, 67] width 165 height 12
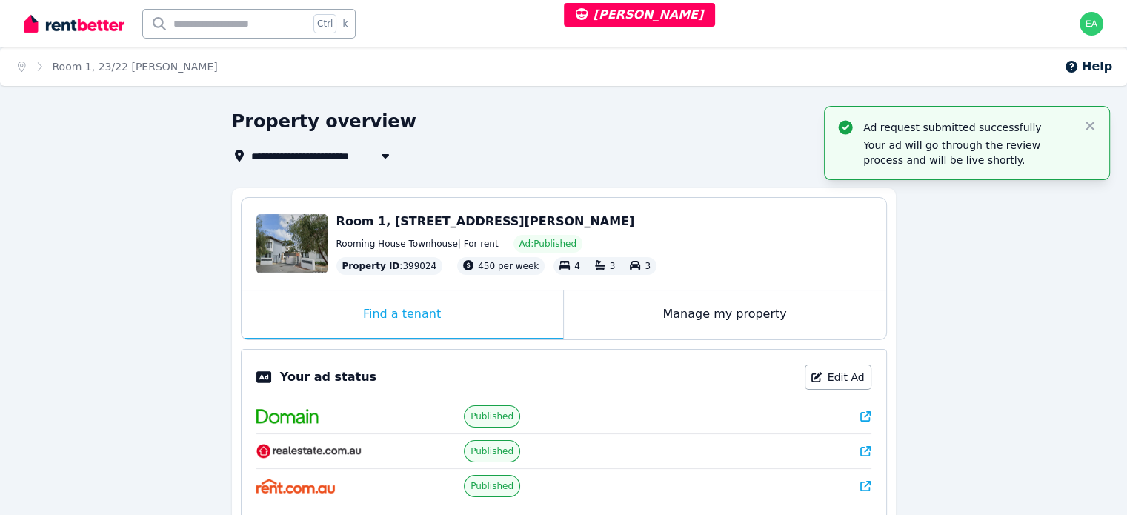
click at [132, 59] on span "Room 1, 23/22 Rinaldo Cres" at bounding box center [135, 66] width 165 height 15
click at [132, 67] on link "Room 1, 23/22 Rinaldo Cres" at bounding box center [135, 67] width 165 height 12
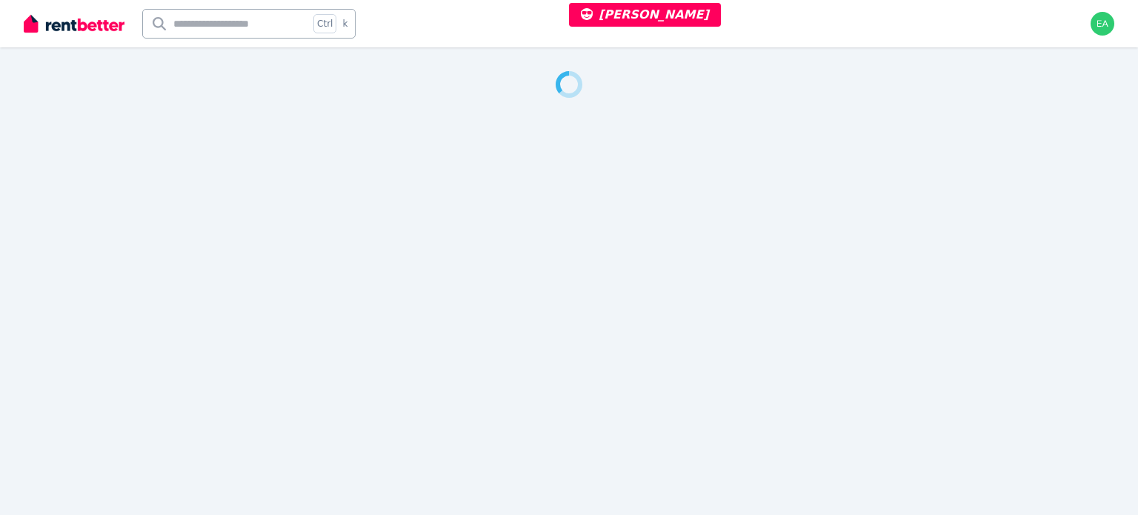
select select "**"
select select "**********"
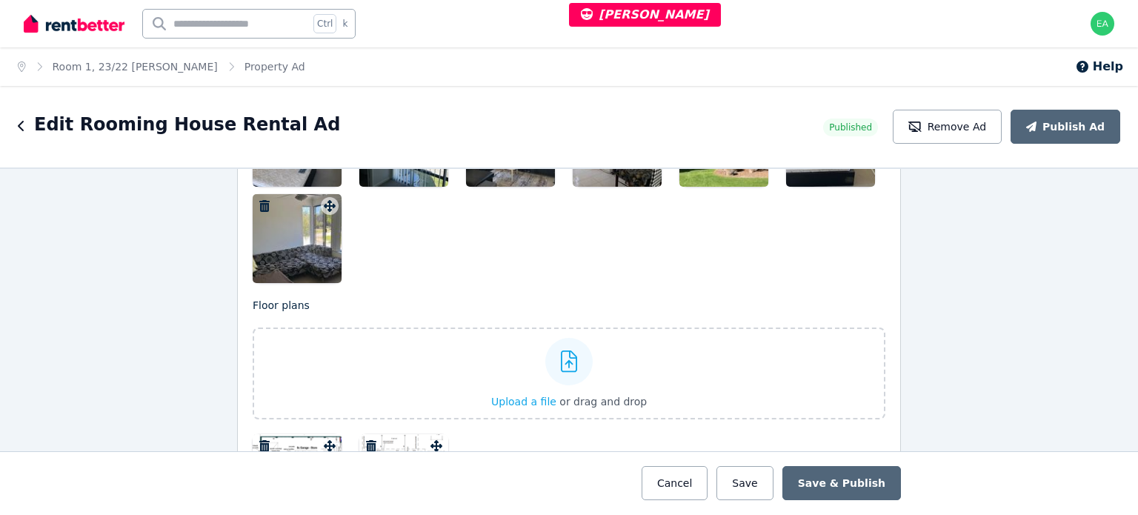
scroll to position [2610, 0]
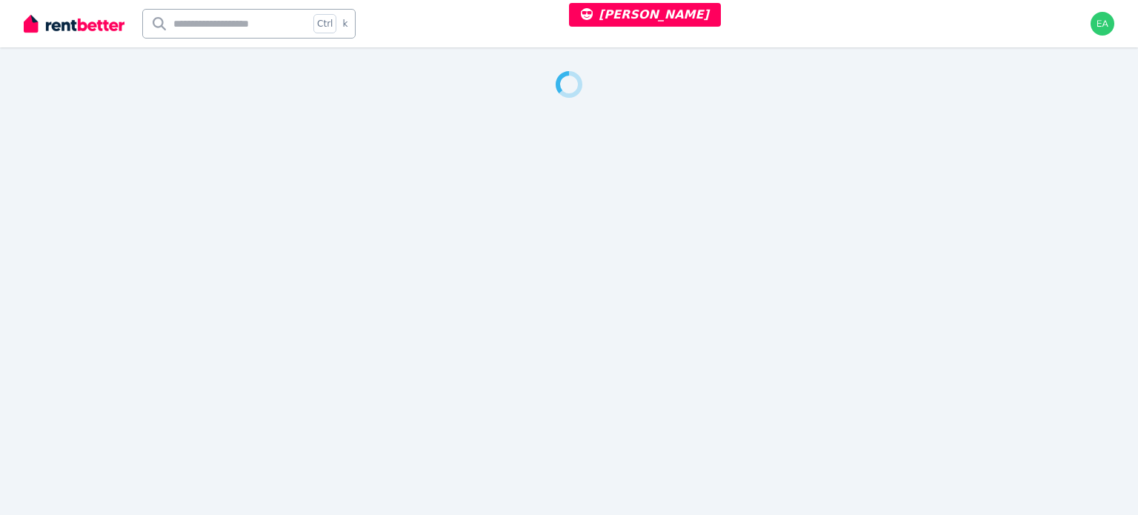
select select "**"
select select "**********"
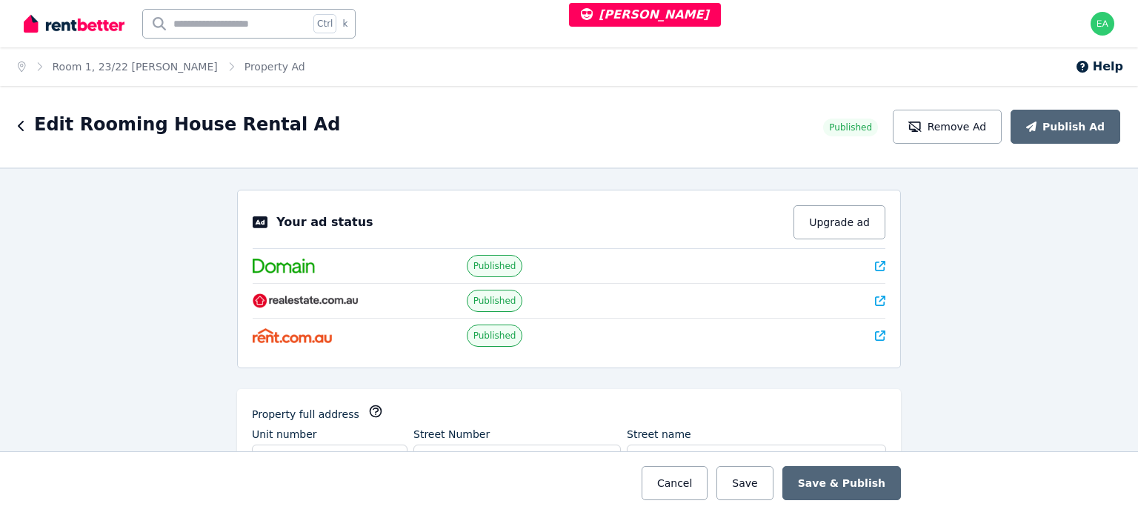
click at [875, 335] on icon at bounding box center [880, 336] width 10 height 10
click at [875, 333] on icon at bounding box center [880, 336] width 10 height 10
click at [875, 303] on icon at bounding box center [880, 301] width 10 height 10
click at [878, 263] on icon at bounding box center [880, 266] width 10 height 10
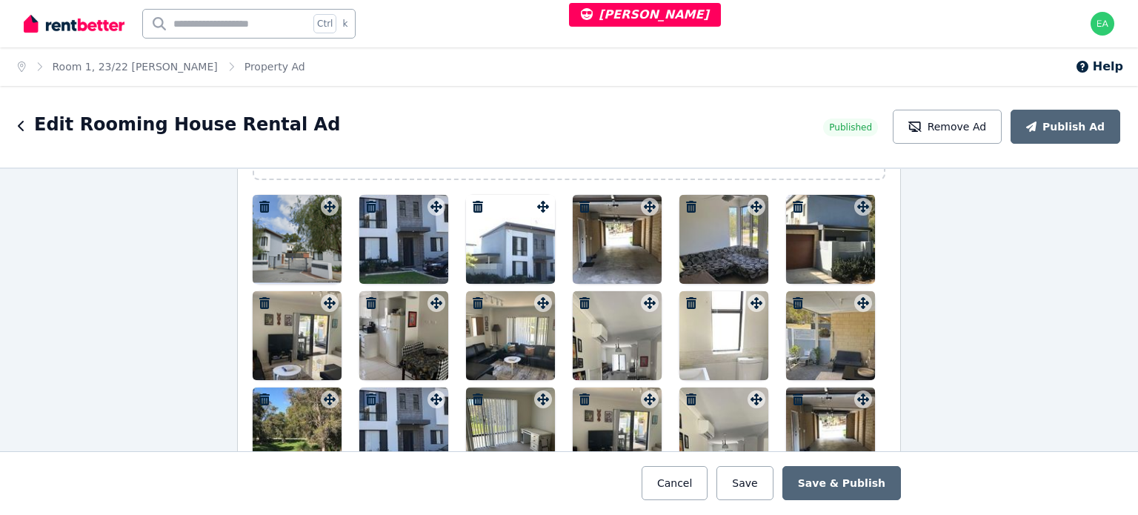
scroll to position [1779, 0]
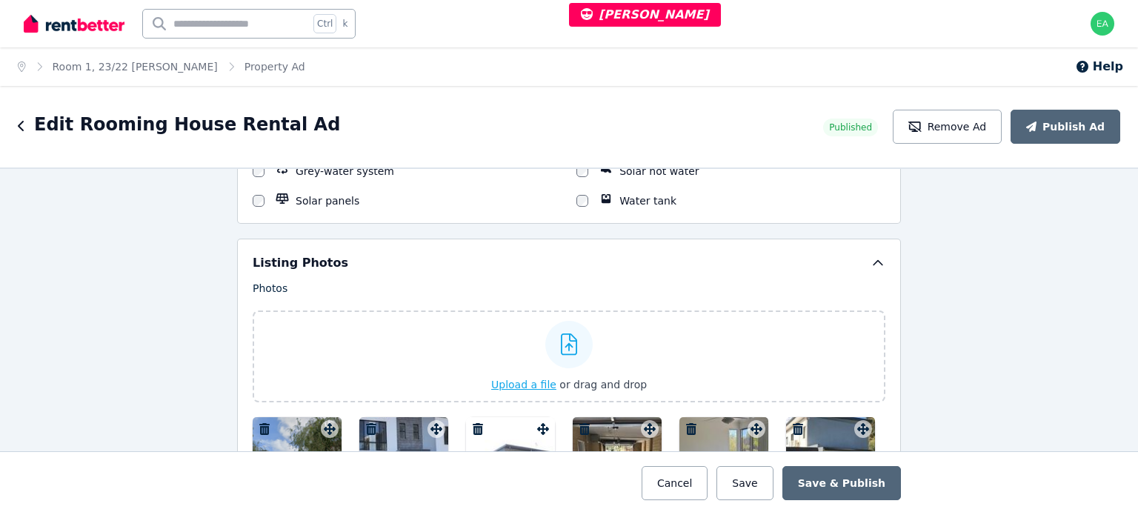
click at [521, 379] on span "Upload a file" at bounding box center [523, 385] width 65 height 12
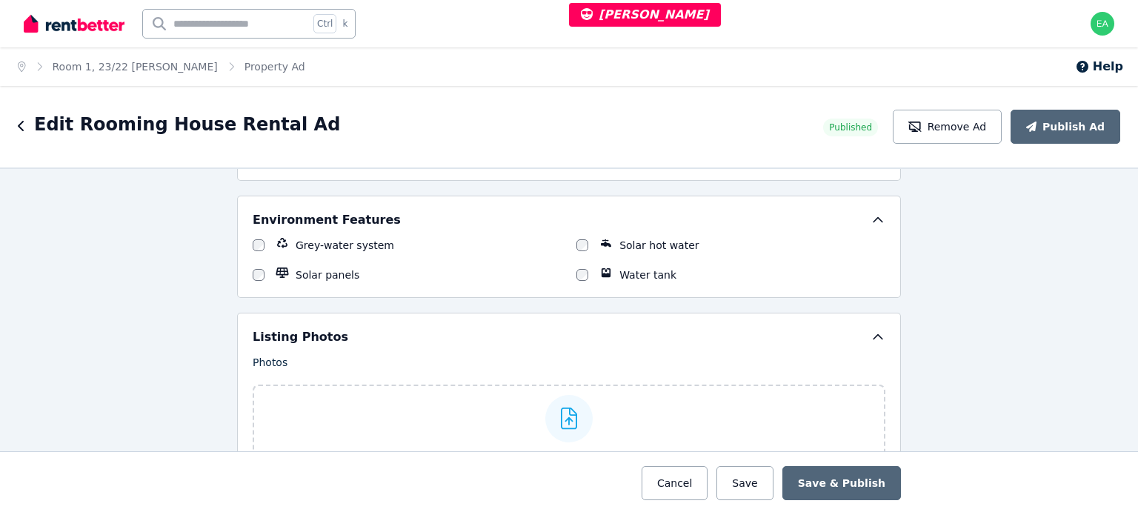
scroll to position [1631, 0]
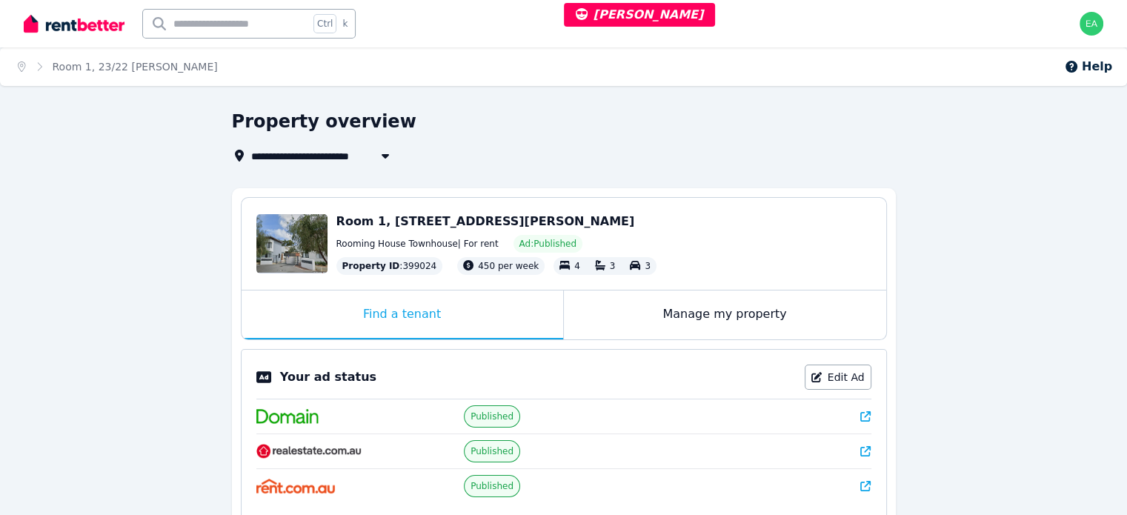
click at [862, 415] on icon at bounding box center [865, 416] width 10 height 10
click at [861, 446] on icon at bounding box center [865, 451] width 10 height 10
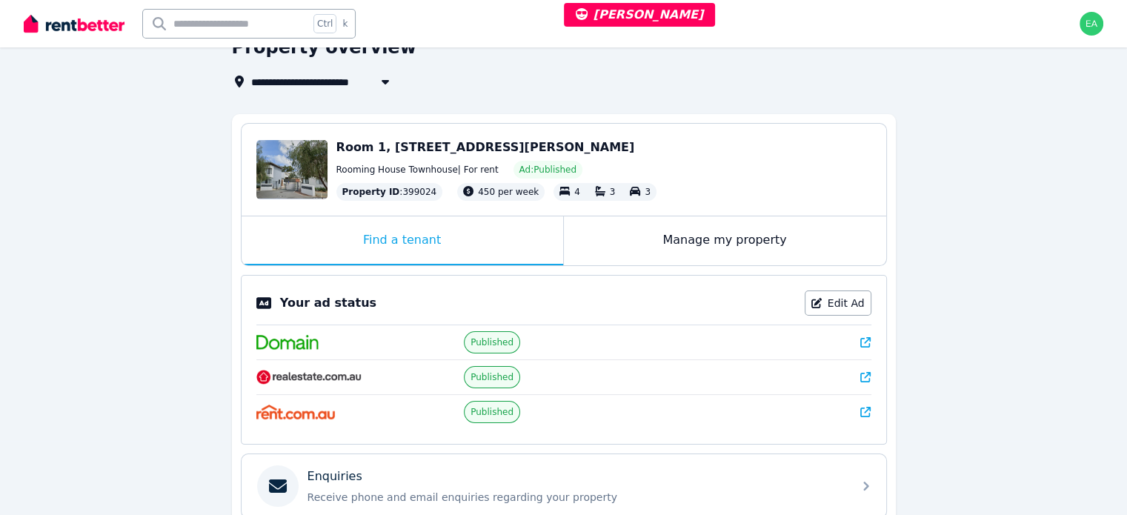
click at [863, 408] on icon at bounding box center [865, 412] width 10 height 10
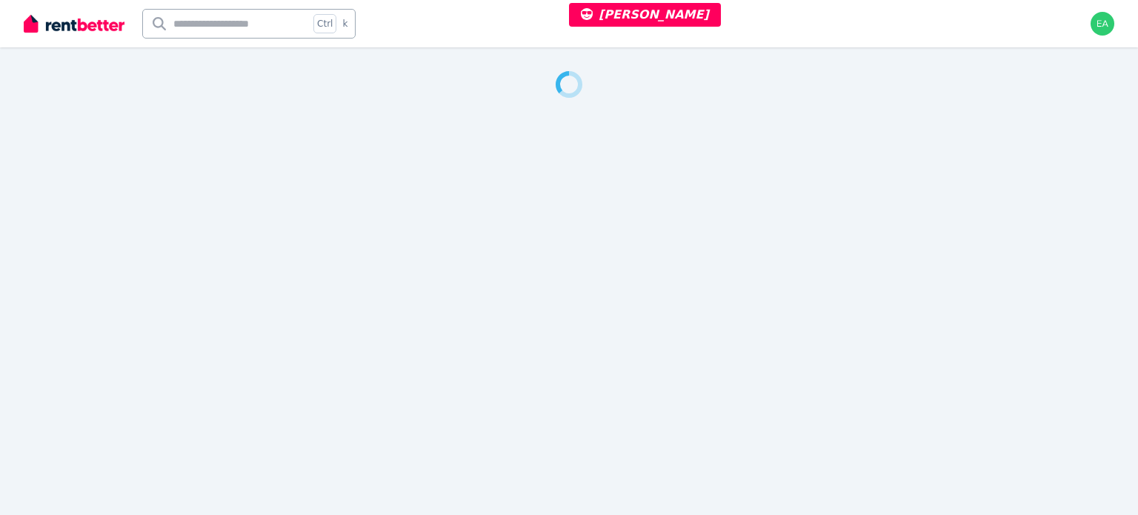
select select "**"
select select "**********"
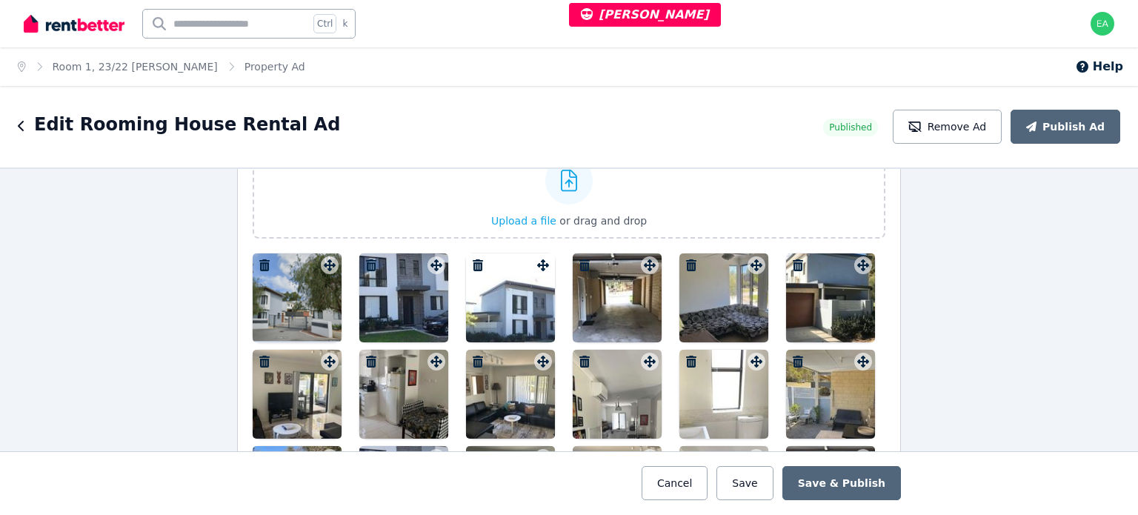
scroll to position [2017, 0]
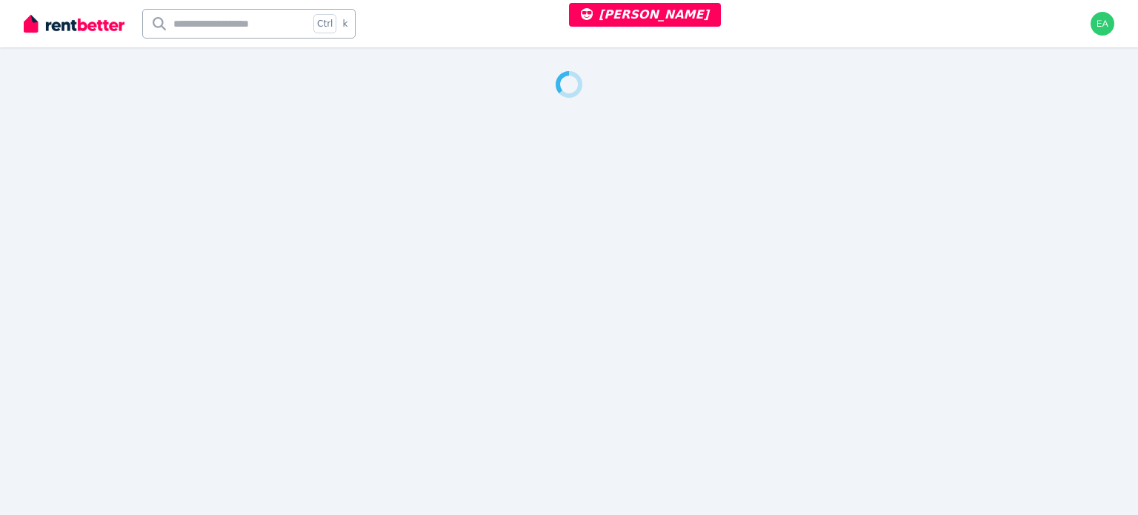
select select "**"
select select "**********"
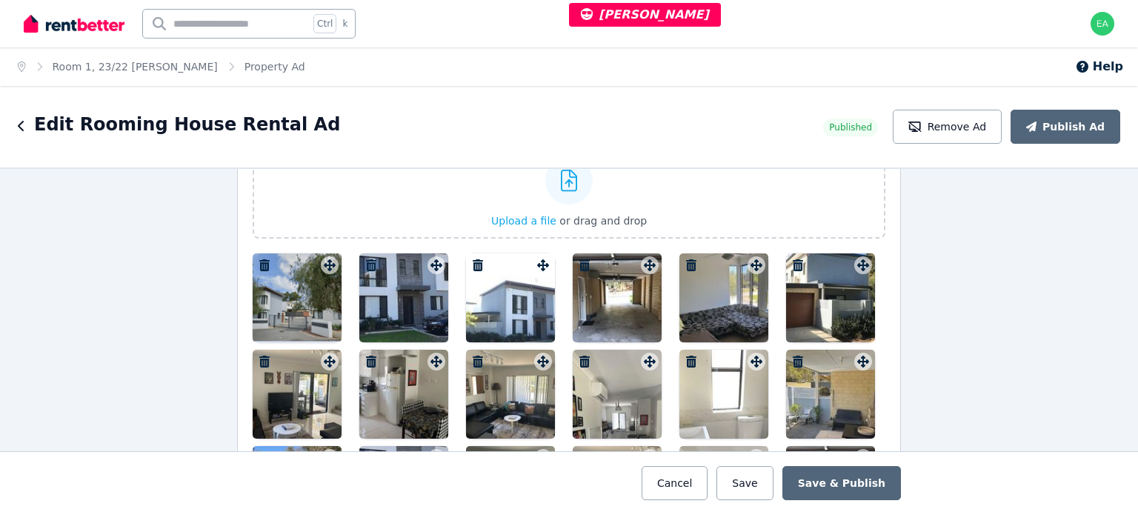
scroll to position [2017, 0]
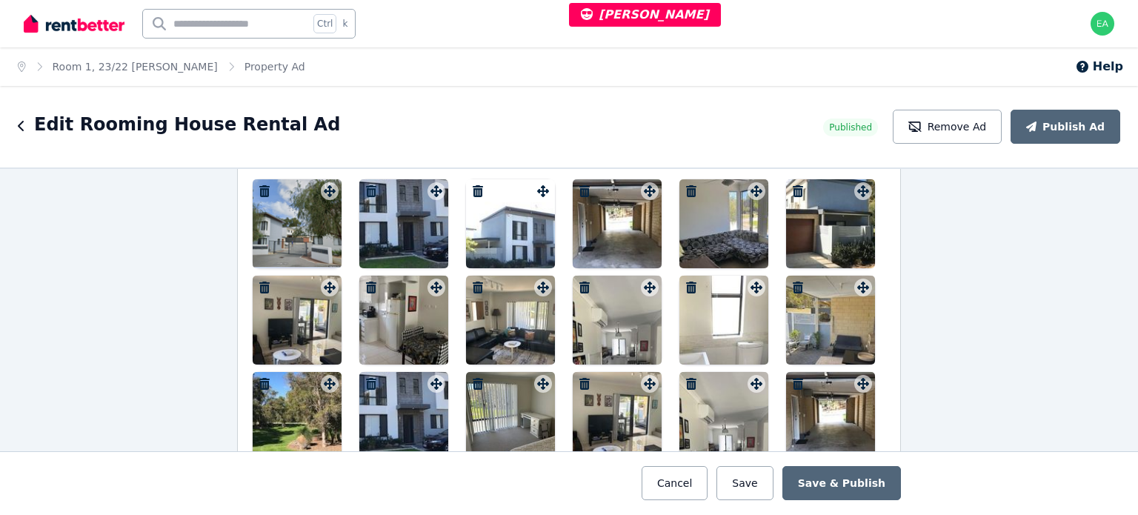
click at [368, 378] on icon "button" at bounding box center [371, 384] width 15 height 12
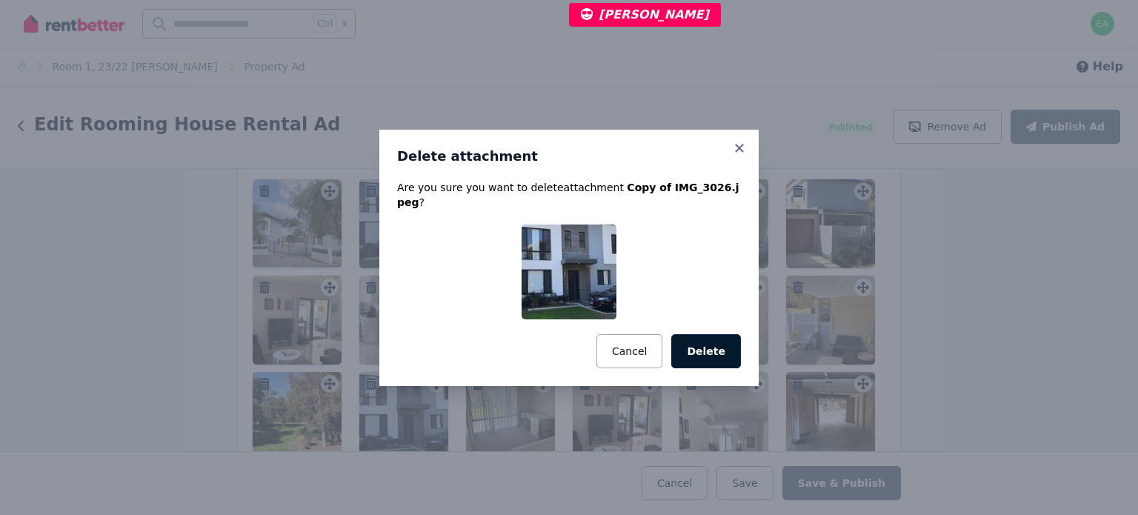
click at [704, 347] on button "Delete" at bounding box center [706, 351] width 70 height 34
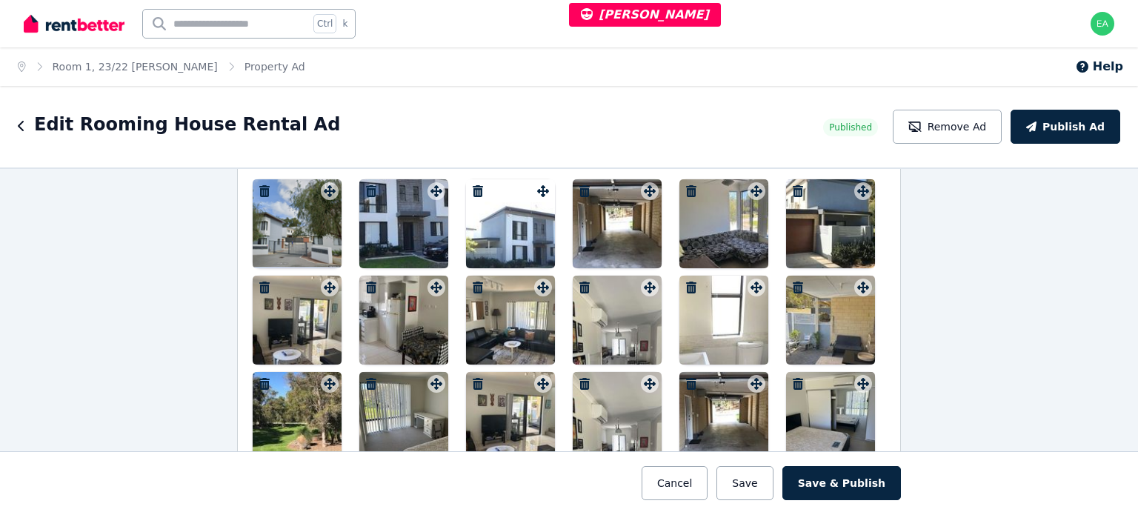
scroll to position [1868, 0]
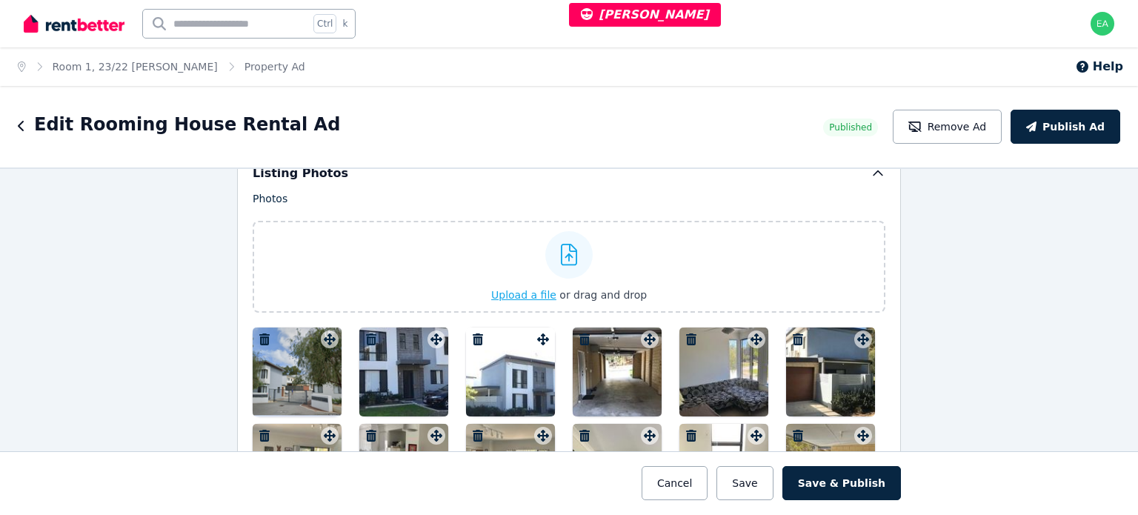
click at [528, 289] on span "Upload a file" at bounding box center [523, 295] width 65 height 12
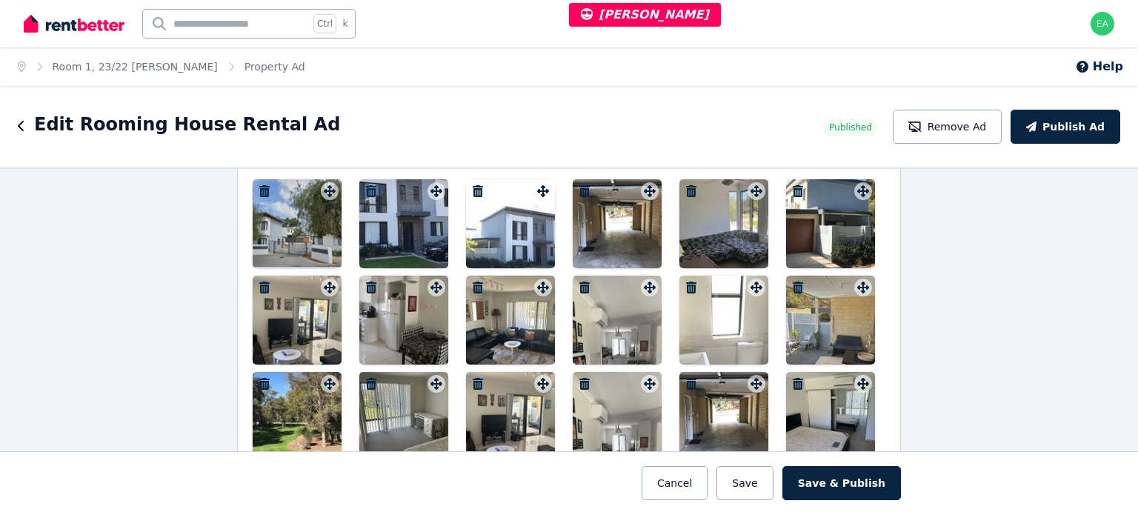
scroll to position [1943, 0]
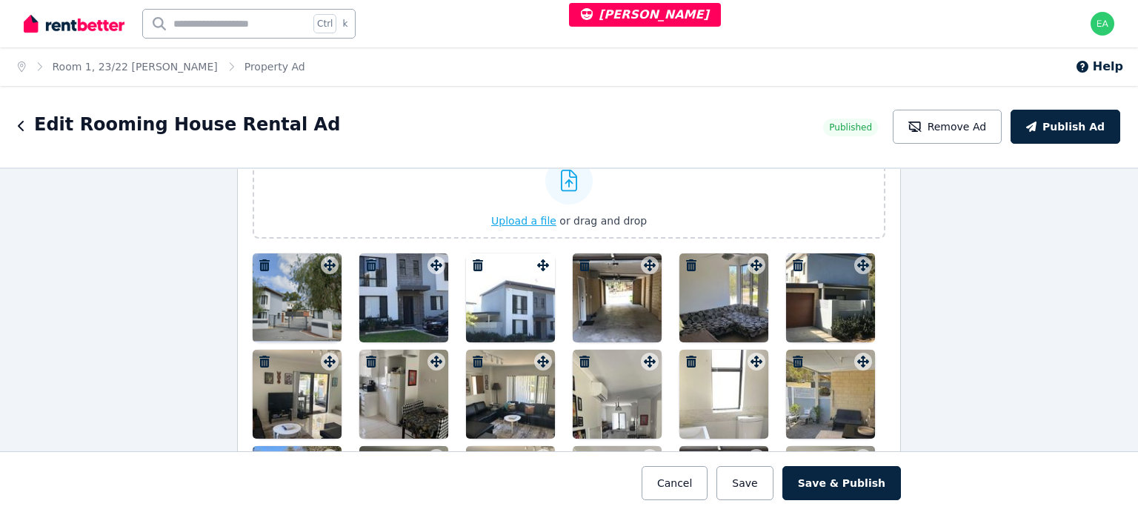
click at [506, 215] on span "Upload a file" at bounding box center [523, 221] width 65 height 12
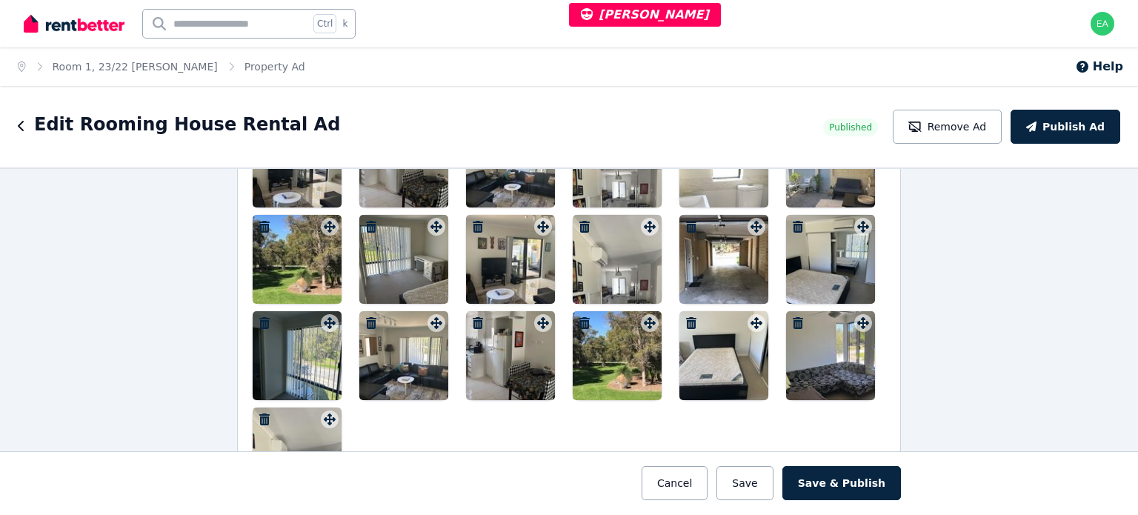
scroll to position [2322, 0]
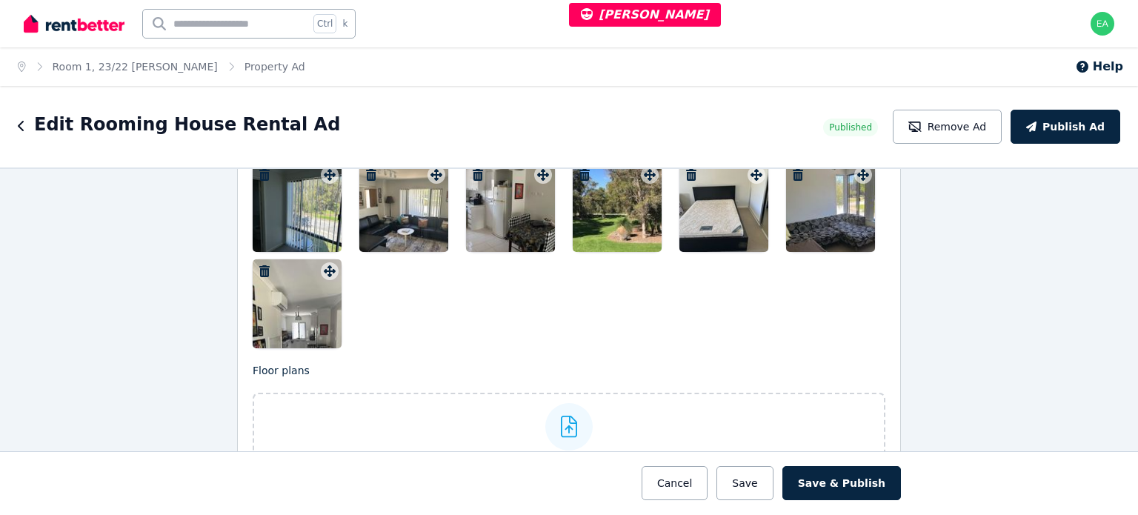
click at [259, 265] on icon "button" at bounding box center [264, 271] width 10 height 12
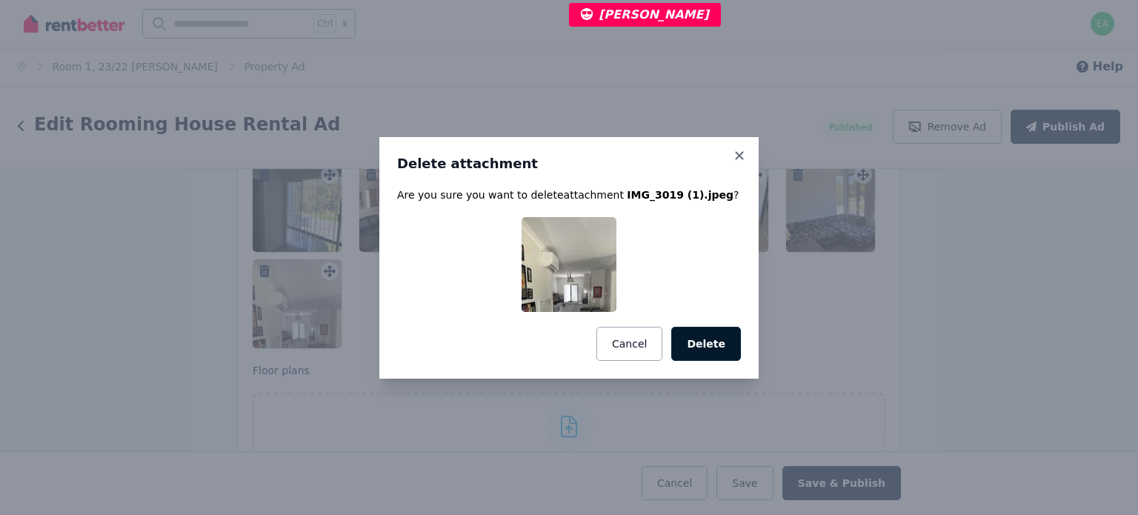
click at [723, 340] on button "Delete" at bounding box center [706, 344] width 70 height 34
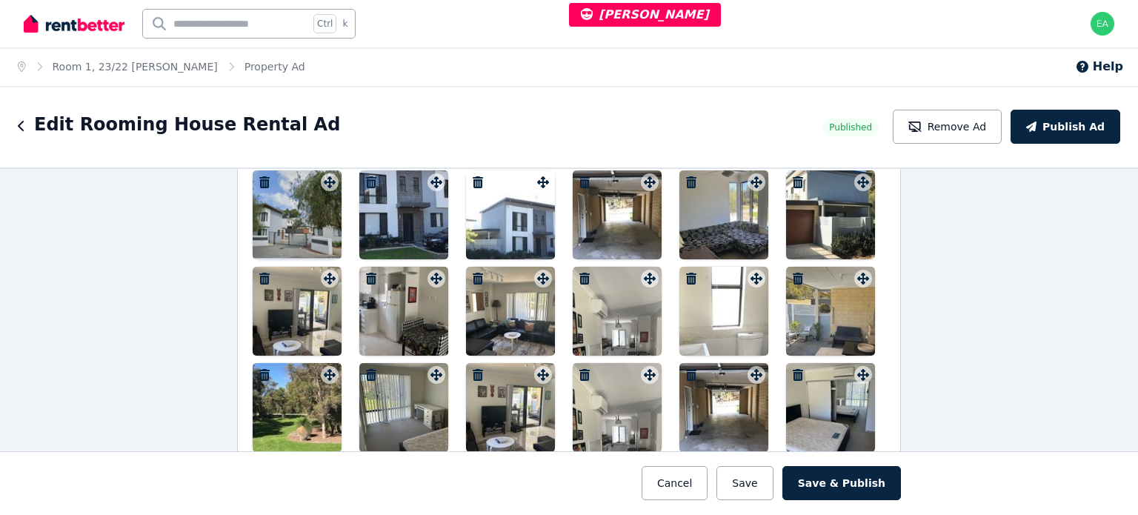
scroll to position [1951, 0]
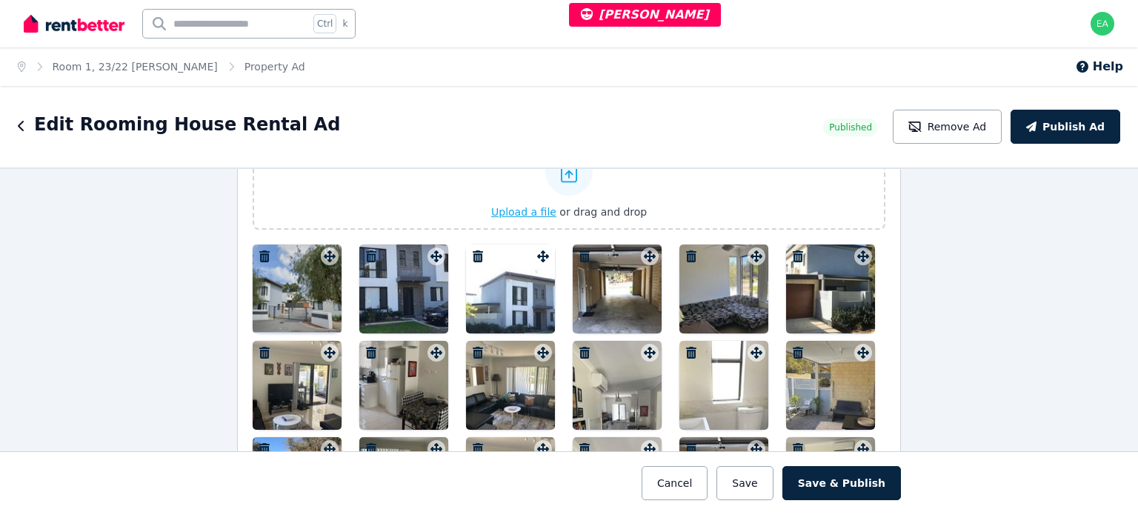
click at [515, 206] on span "Upload a file" at bounding box center [523, 212] width 65 height 12
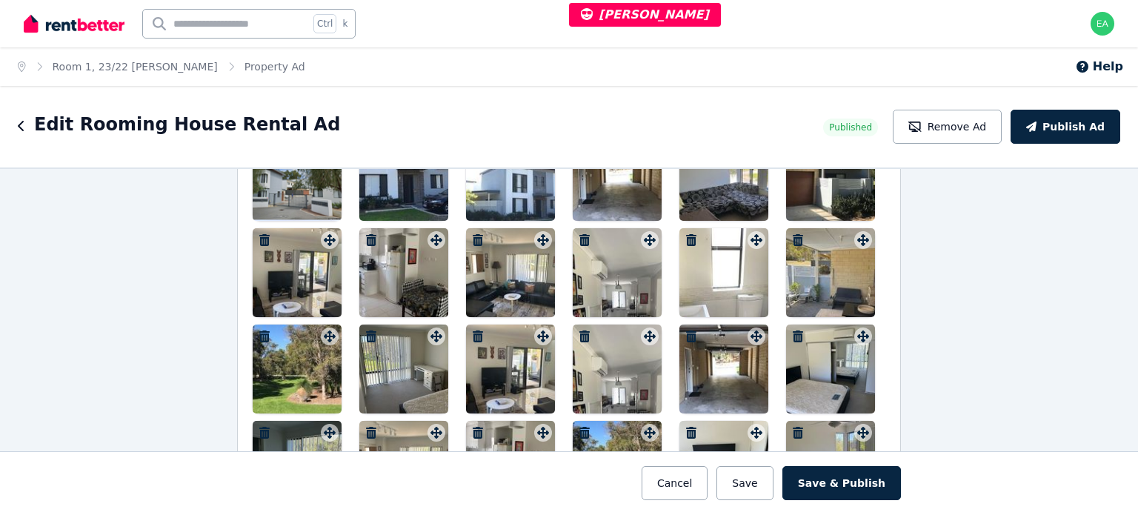
scroll to position [2248, 0]
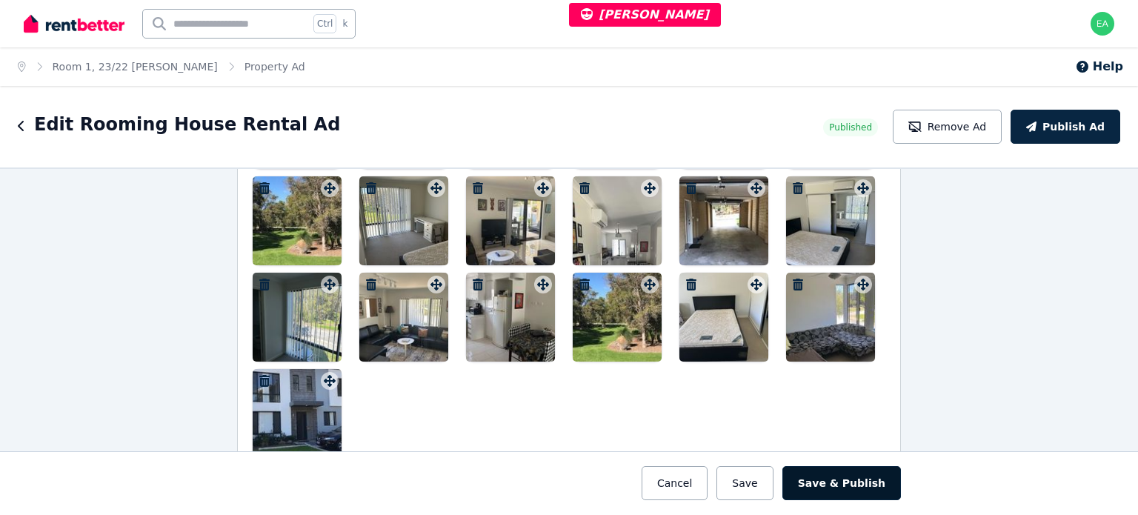
click at [841, 491] on button "Save & Publish" at bounding box center [842, 483] width 119 height 34
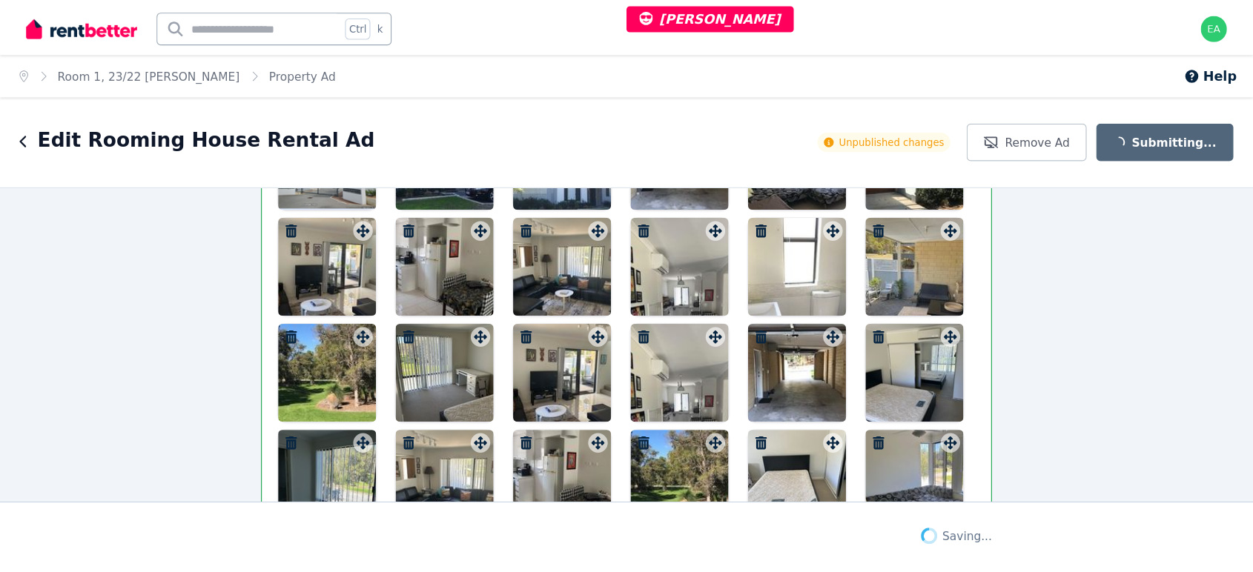
scroll to position [2328, 0]
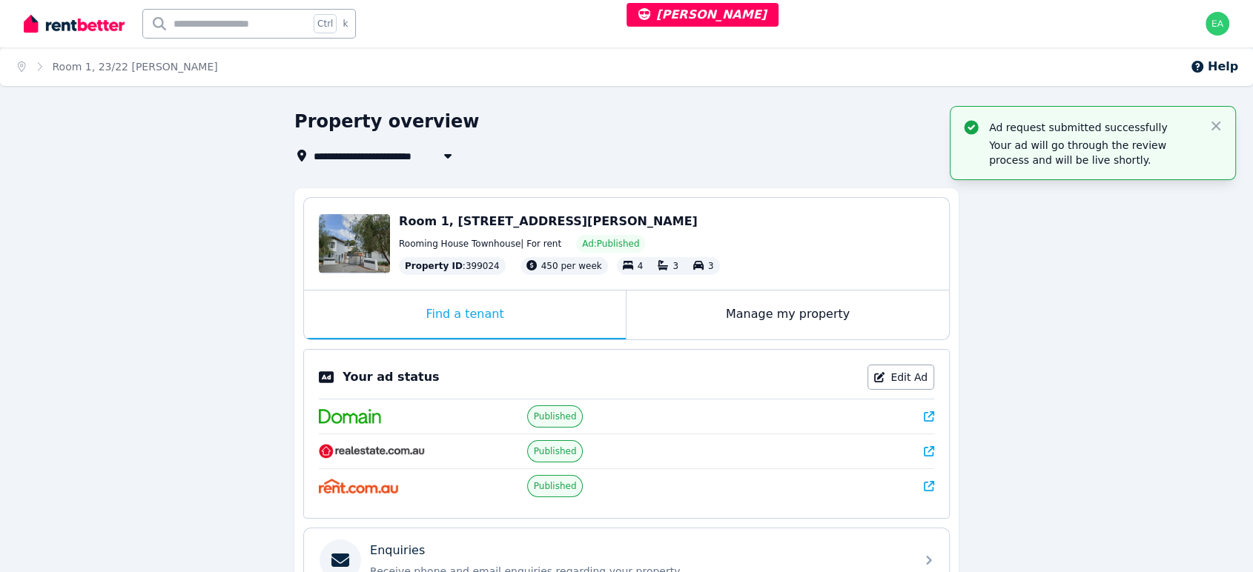
click at [929, 416] on icon at bounding box center [928, 416] width 10 height 10
click at [925, 446] on icon at bounding box center [928, 451] width 10 height 10
click at [926, 479] on link at bounding box center [928, 486] width 10 height 15
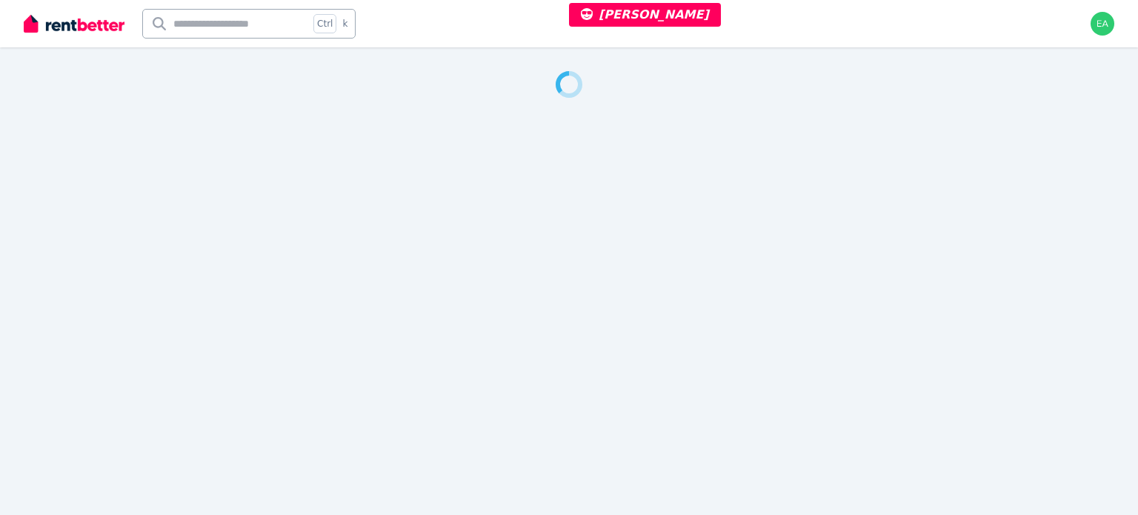
select select "**"
select select "**********"
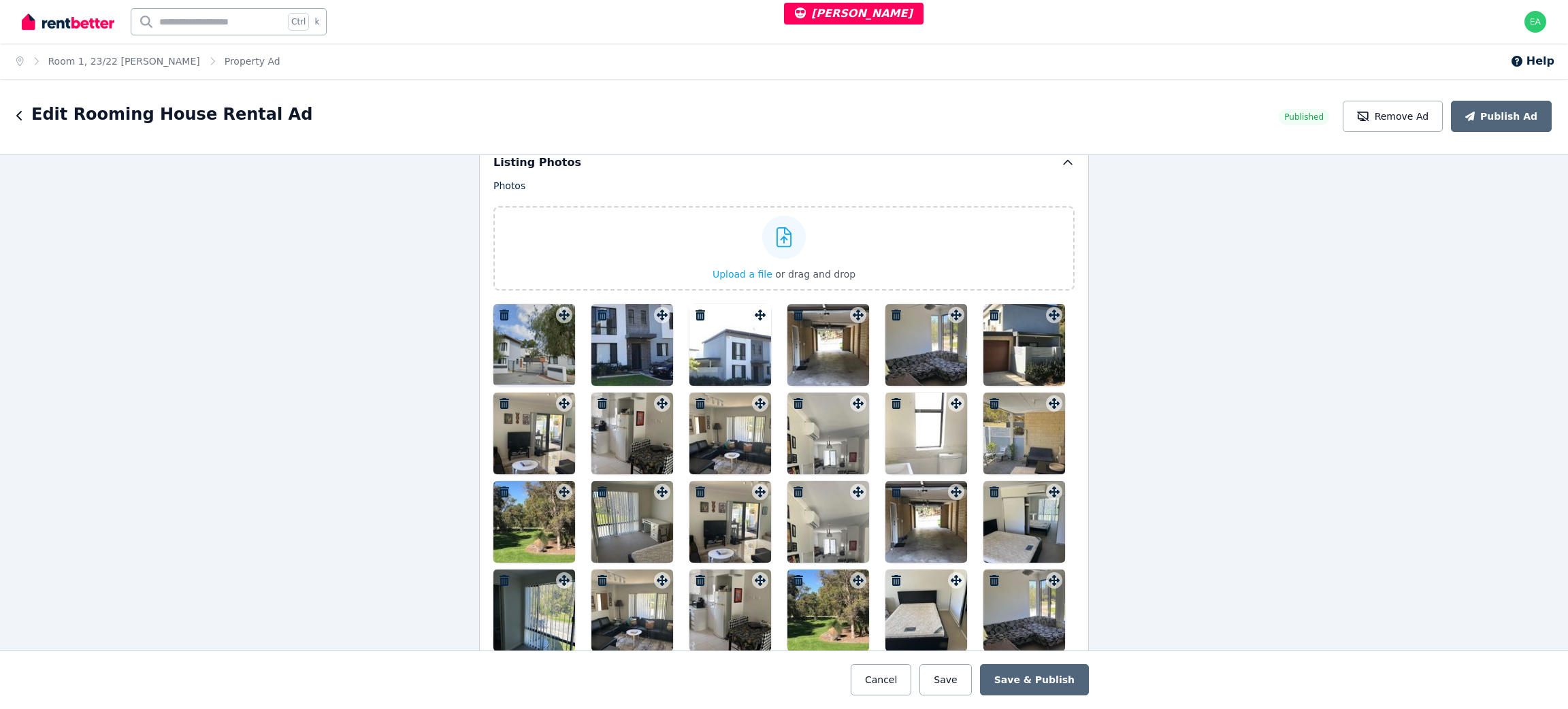
scroll to position [1815, 0]
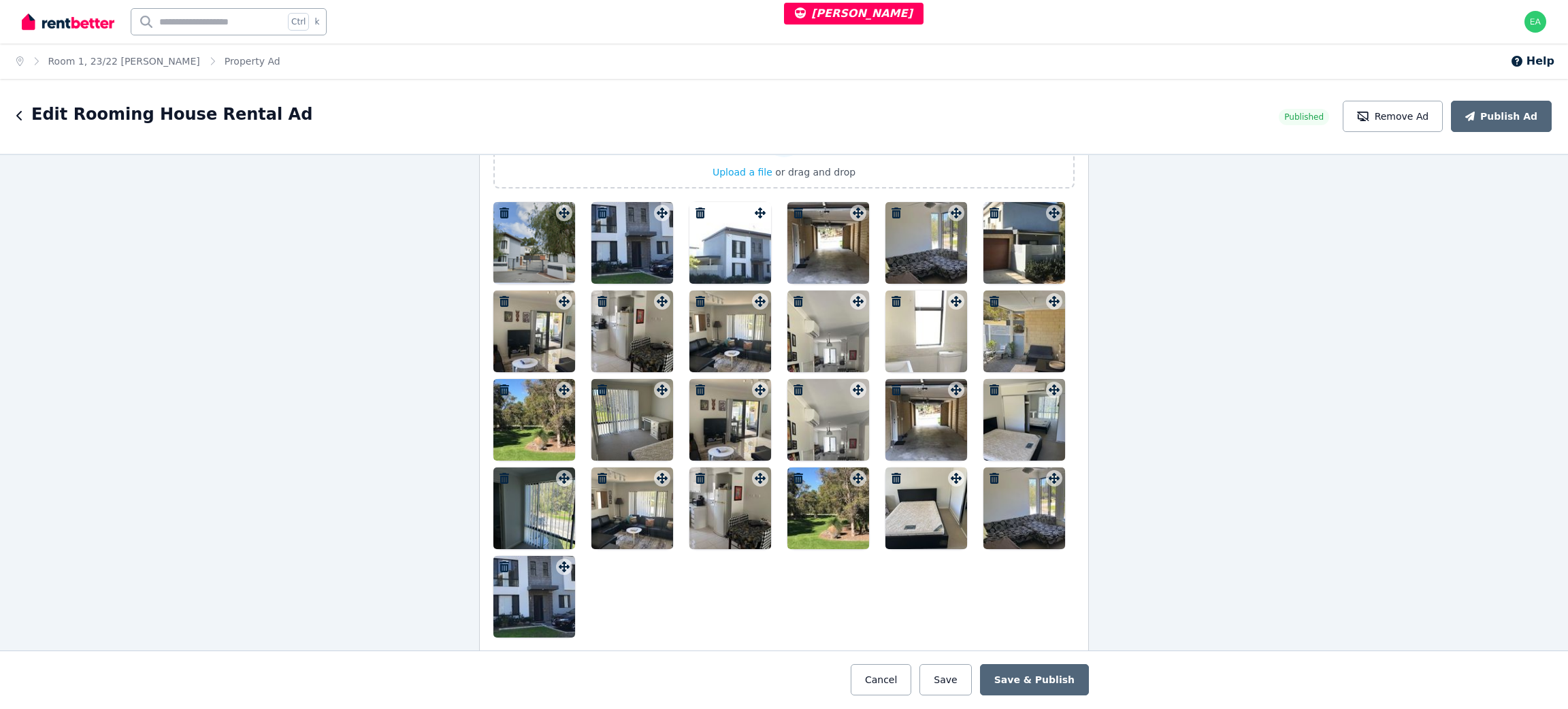
click at [654, 64] on div "Home Room 1, 23/22 Rinaldo Cres Property Ad Help" at bounding box center [784, 61] width 1568 height 36
click at [715, 336] on div at bounding box center [730, 331] width 82 height 82
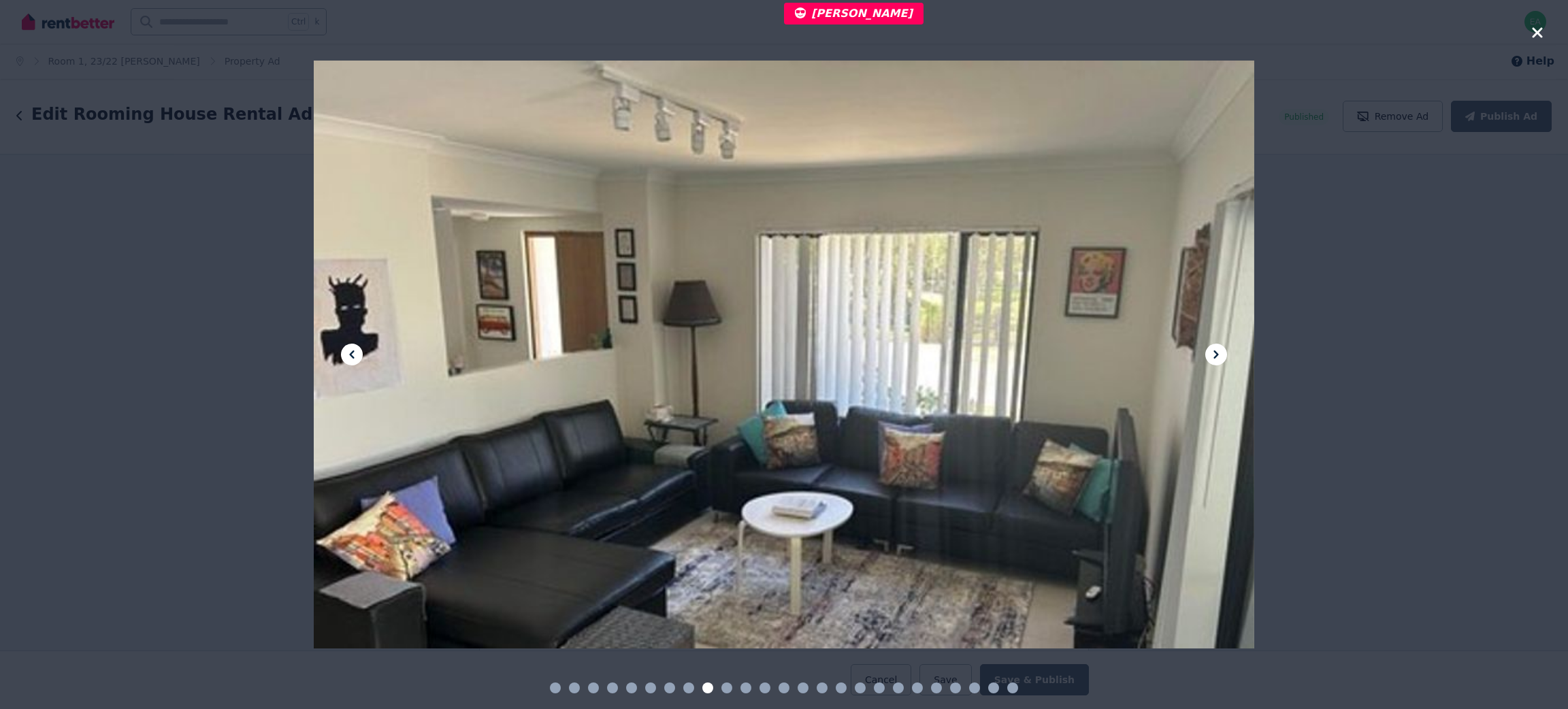
click at [1045, 31] on icon "button" at bounding box center [1537, 33] width 12 height 17
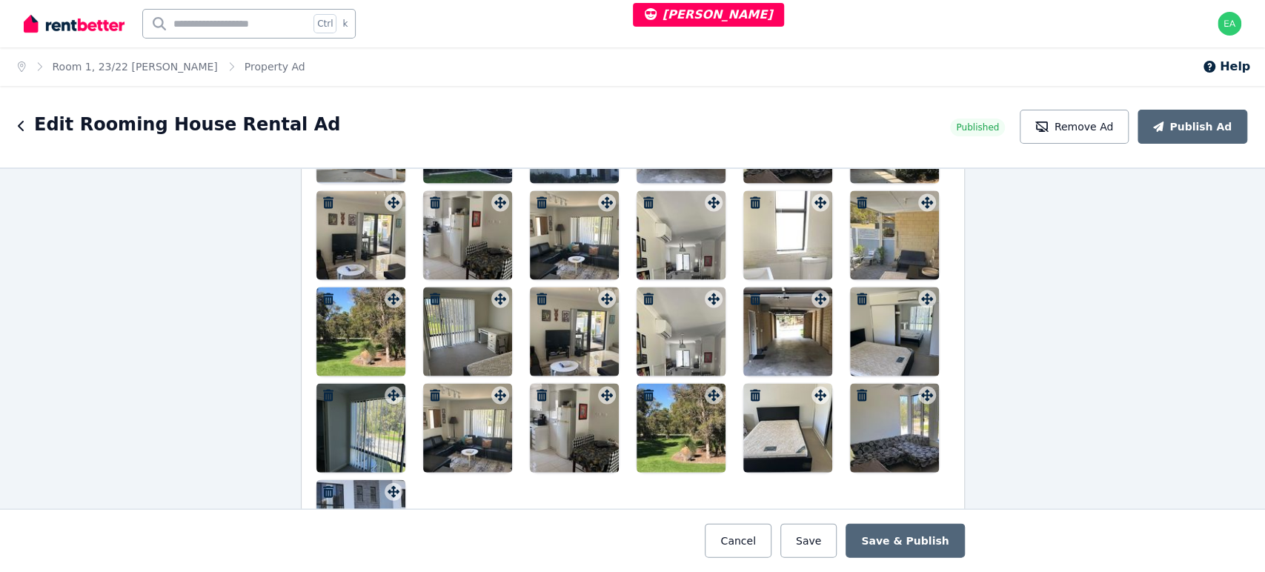
scroll to position [2266, 0]
